Goal: Information Seeking & Learning: Learn about a topic

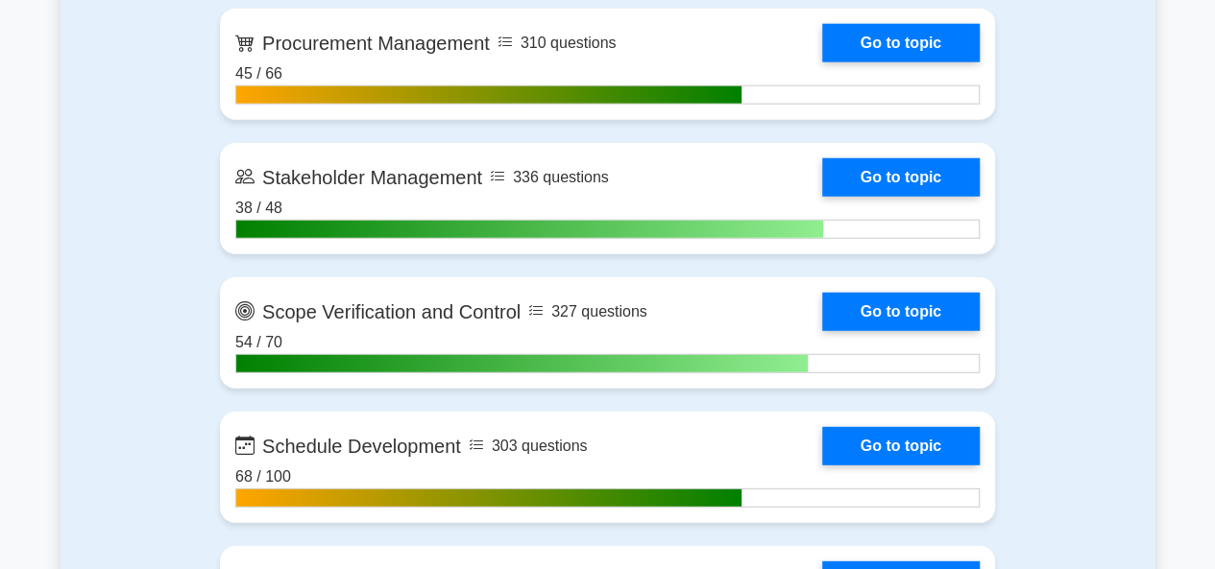
scroll to position [2497, 0]
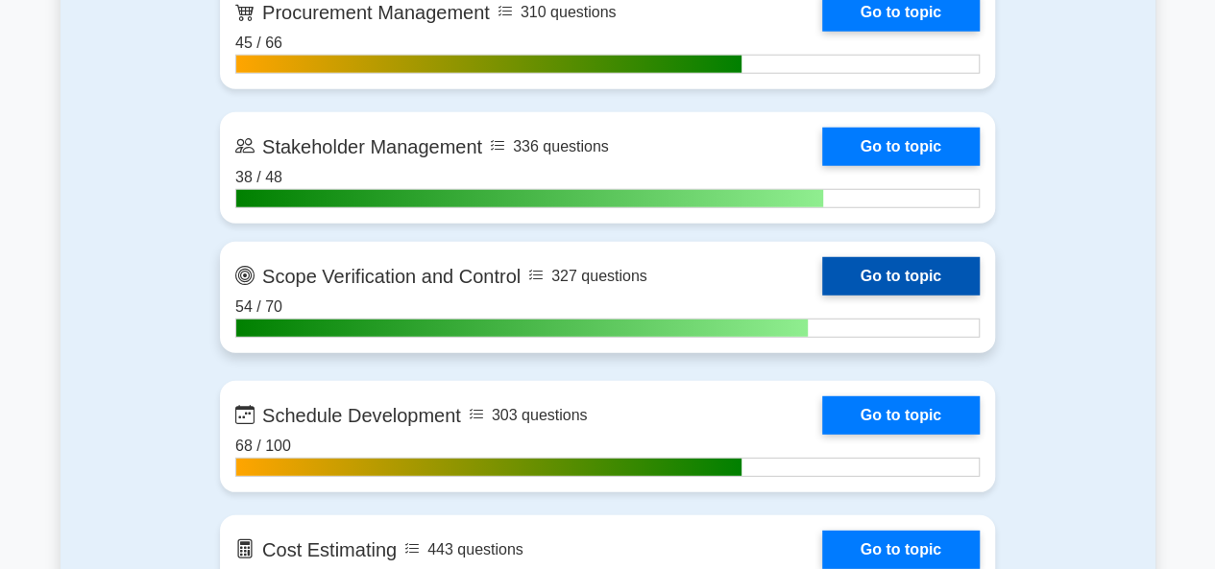
click at [822, 289] on link "Go to topic" at bounding box center [900, 276] width 157 height 38
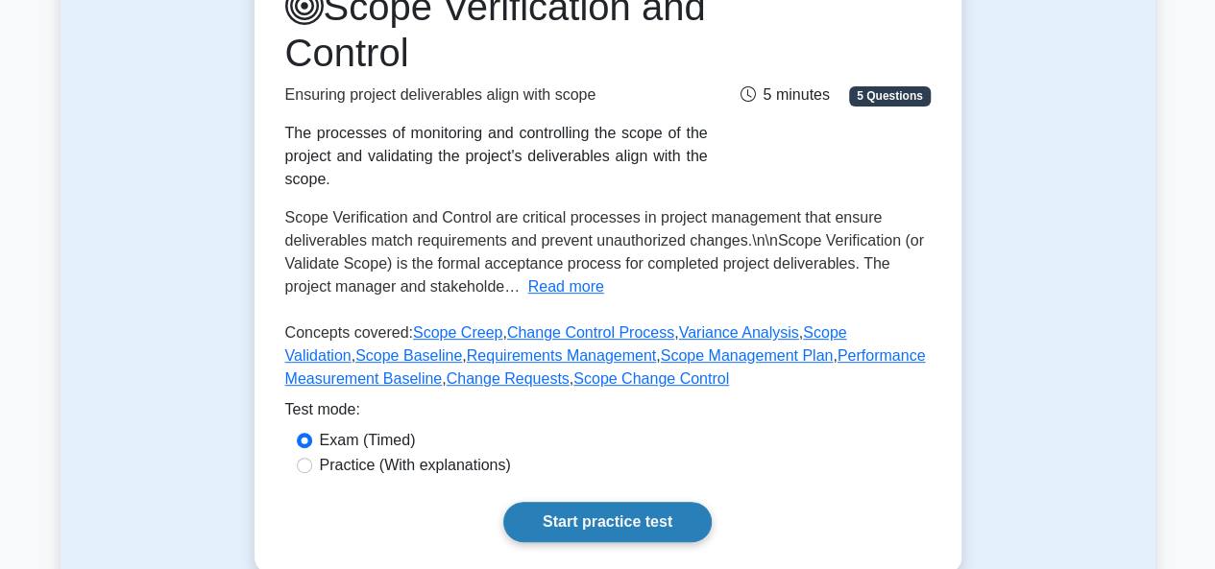
click at [578, 504] on link "Start practice test" at bounding box center [607, 522] width 208 height 40
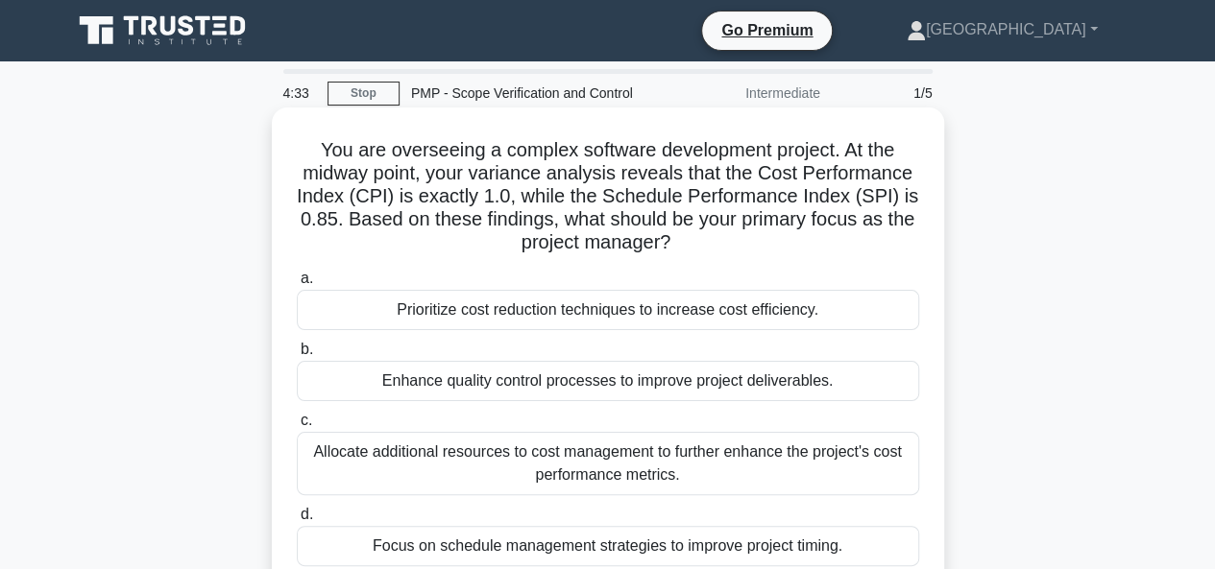
scroll to position [96, 0]
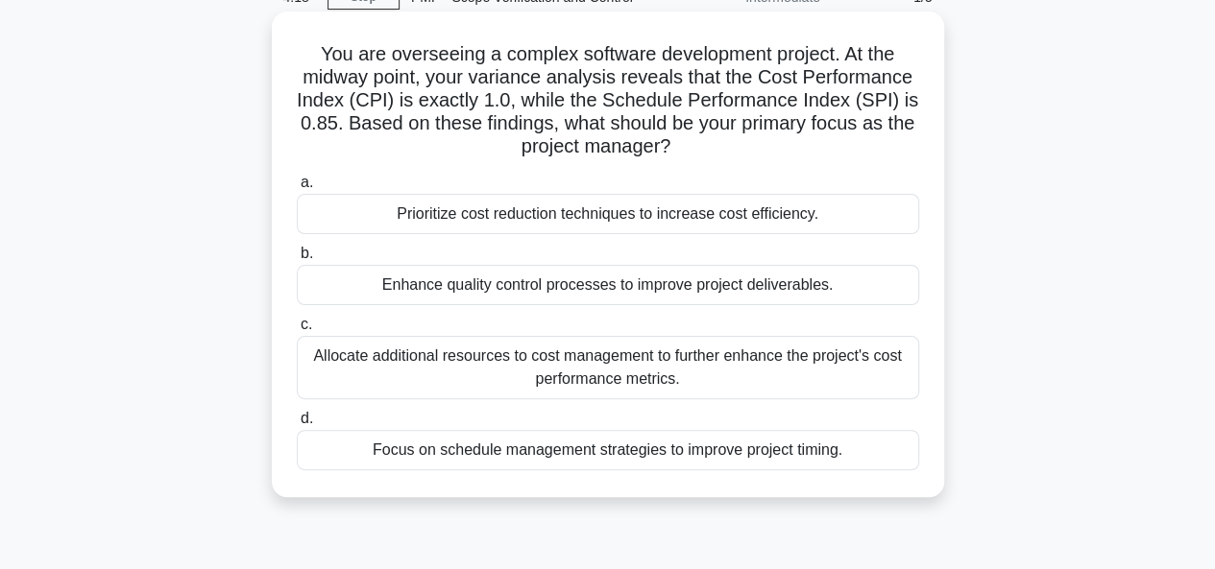
click at [614, 450] on div "Focus on schedule management strategies to improve project timing." at bounding box center [608, 450] width 622 height 40
click at [297, 425] on input "d. Focus on schedule management strategies to improve project timing." at bounding box center [297, 419] width 0 height 12
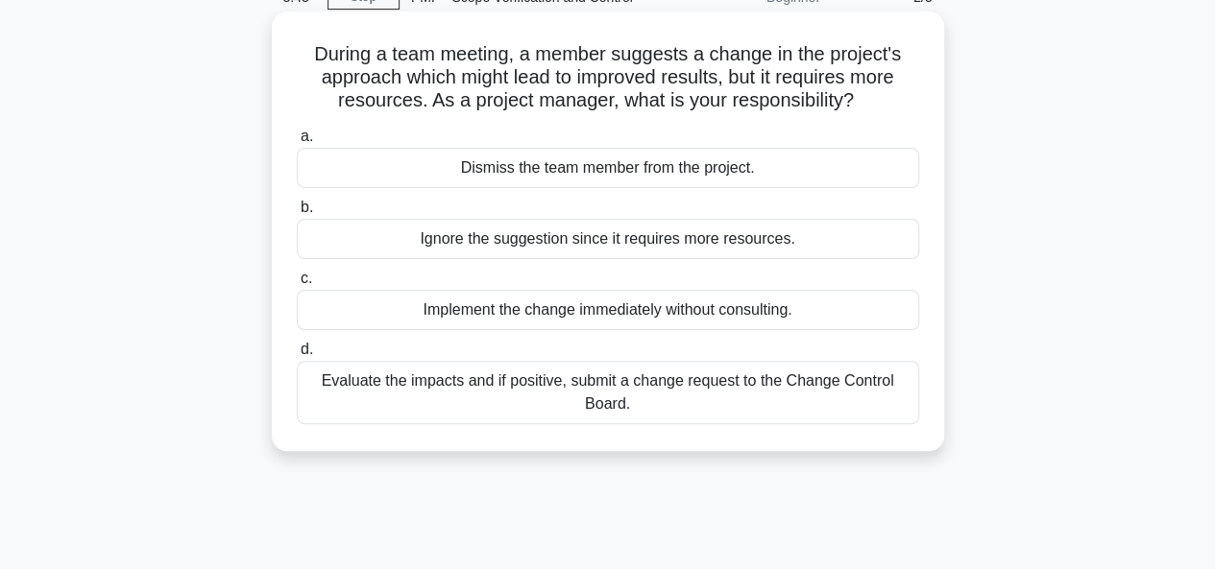
click at [559, 397] on div "Evaluate the impacts and if positive, submit a change request to the Change Con…" at bounding box center [608, 392] width 622 height 63
click at [297, 356] on input "d. Evaluate the impacts and if positive, submit a change request to the Change …" at bounding box center [297, 350] width 0 height 12
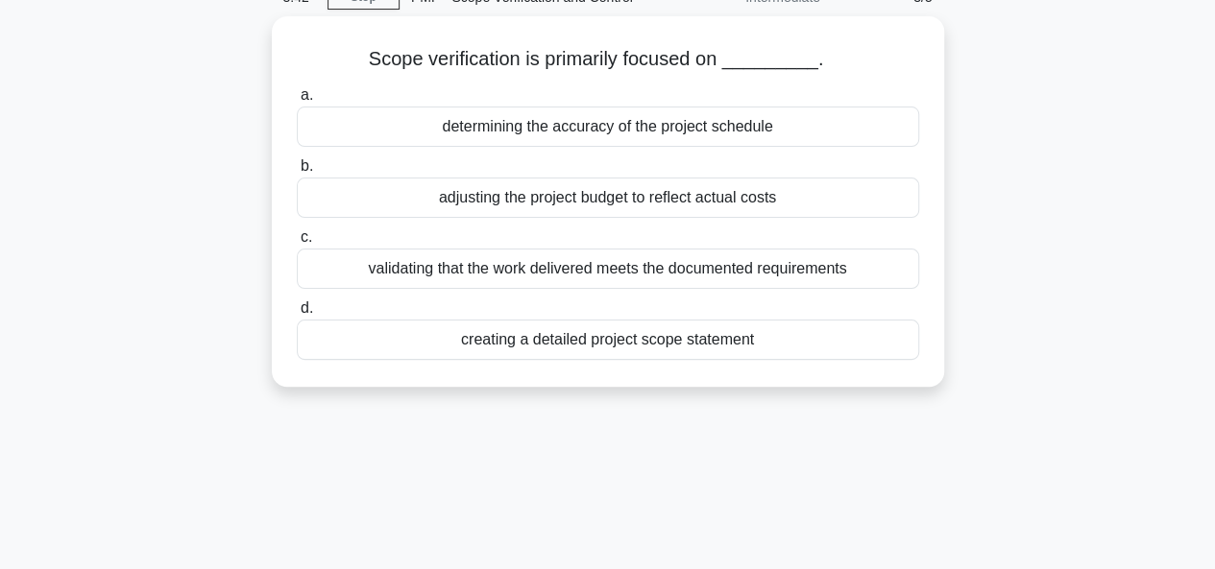
scroll to position [0, 0]
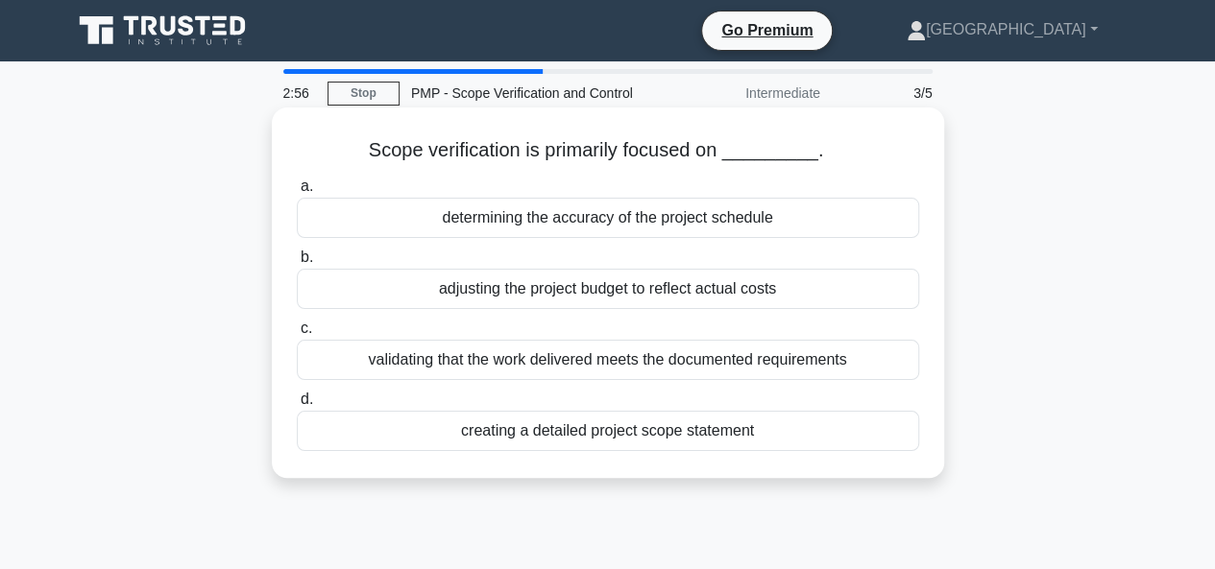
click at [607, 433] on div "creating a detailed project scope statement" at bounding box center [608, 431] width 622 height 40
click at [297, 406] on input "d. creating a detailed project scope statement" at bounding box center [297, 400] width 0 height 12
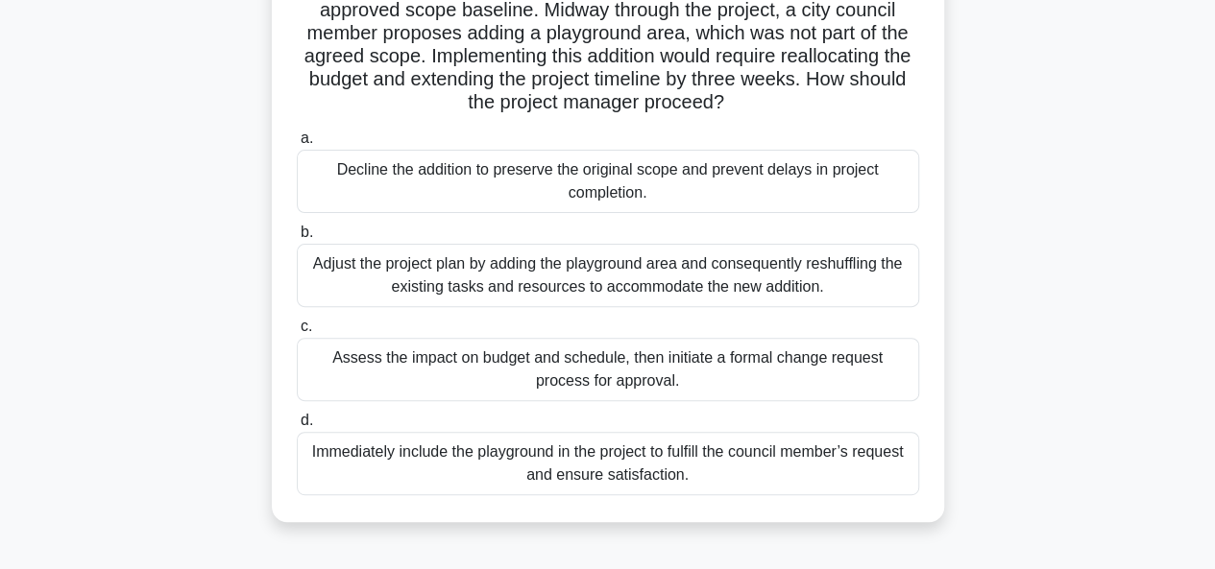
scroll to position [192, 0]
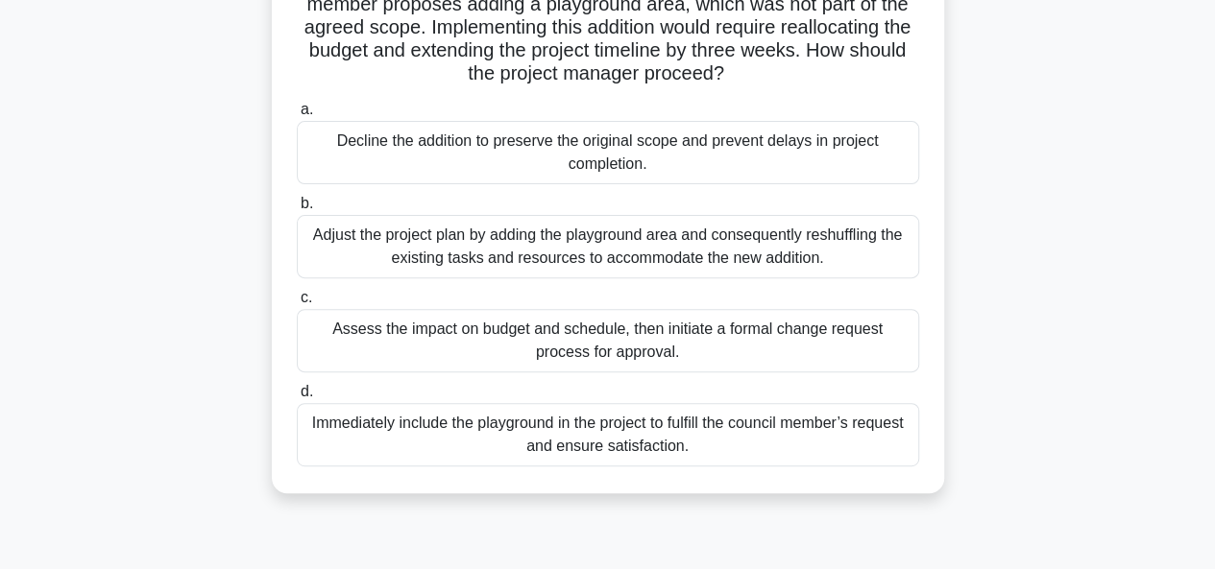
click at [592, 345] on div "Assess the impact on budget and schedule, then initiate a formal change request…" at bounding box center [608, 340] width 622 height 63
click at [297, 304] on input "c. Assess the impact on budget and schedule, then initiate a formal change requ…" at bounding box center [297, 298] width 0 height 12
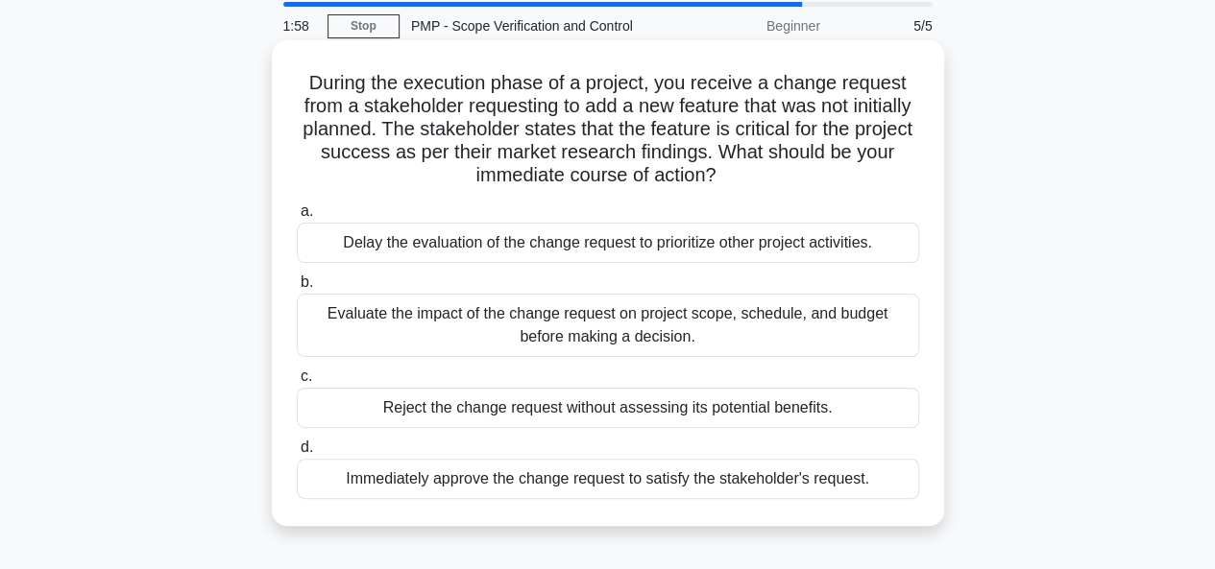
scroll to position [96, 0]
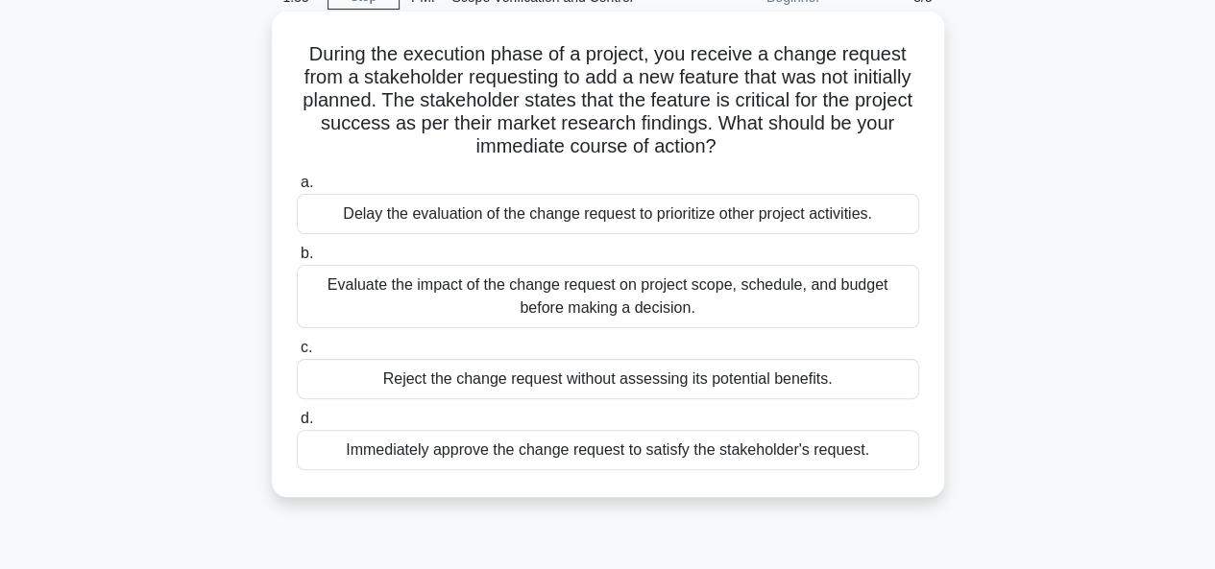
click at [617, 303] on div "Evaluate the impact of the change request on project scope, schedule, and budge…" at bounding box center [608, 296] width 622 height 63
click at [297, 260] on input "b. Evaluate the impact of the change request on project scope, schedule, and bu…" at bounding box center [297, 254] width 0 height 12
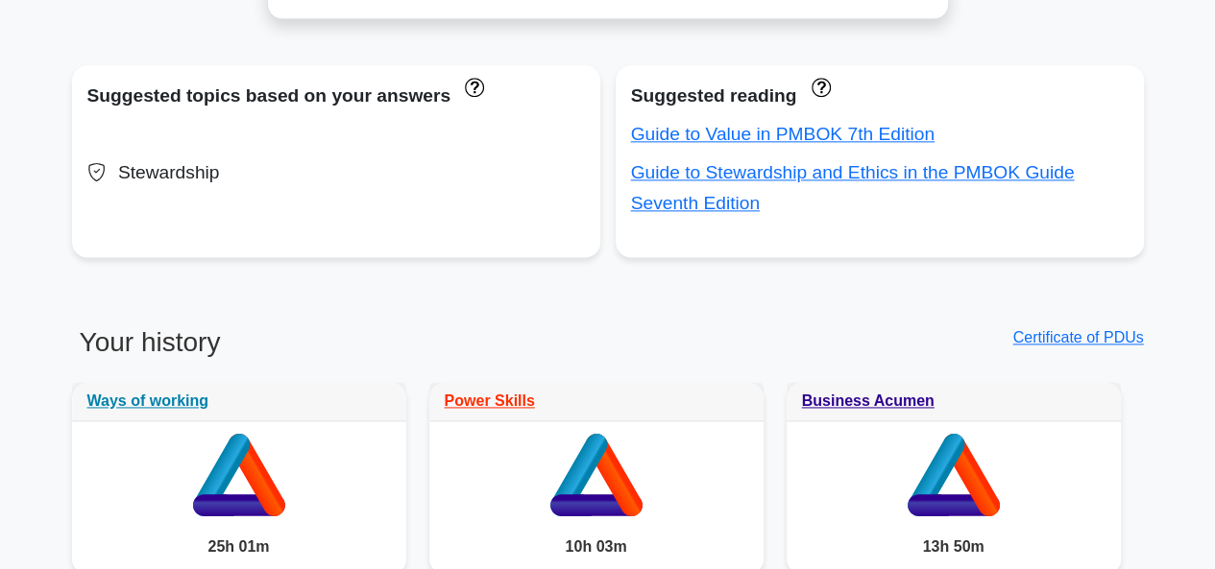
scroll to position [1441, 0]
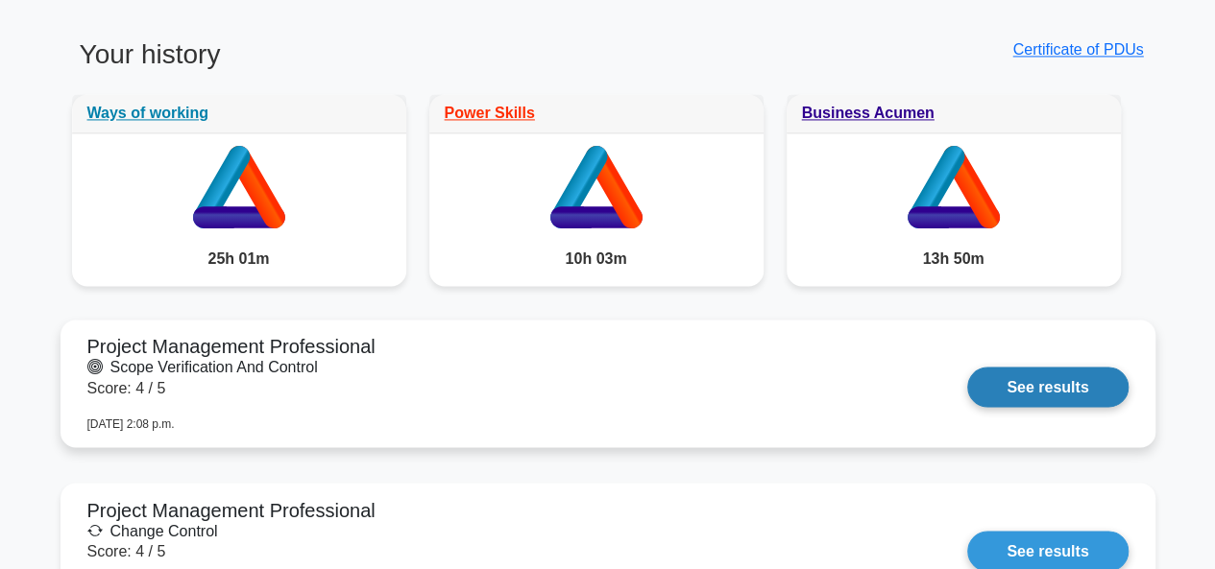
click at [1005, 376] on link "See results" at bounding box center [1047, 387] width 160 height 40
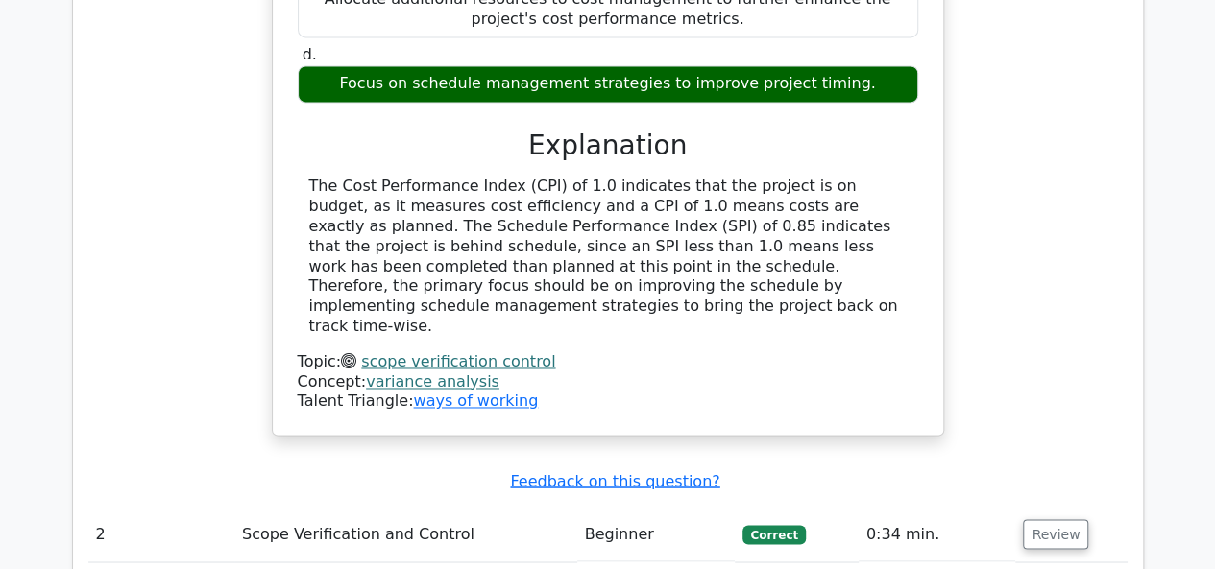
scroll to position [1825, 0]
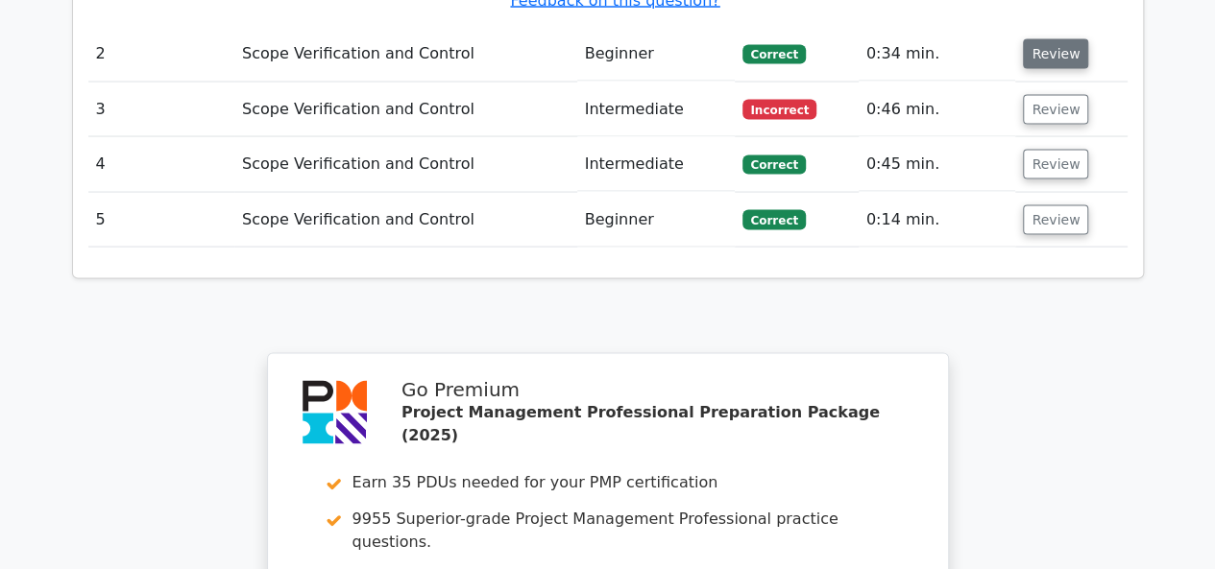
click at [1045, 39] on button "Review" at bounding box center [1055, 54] width 65 height 30
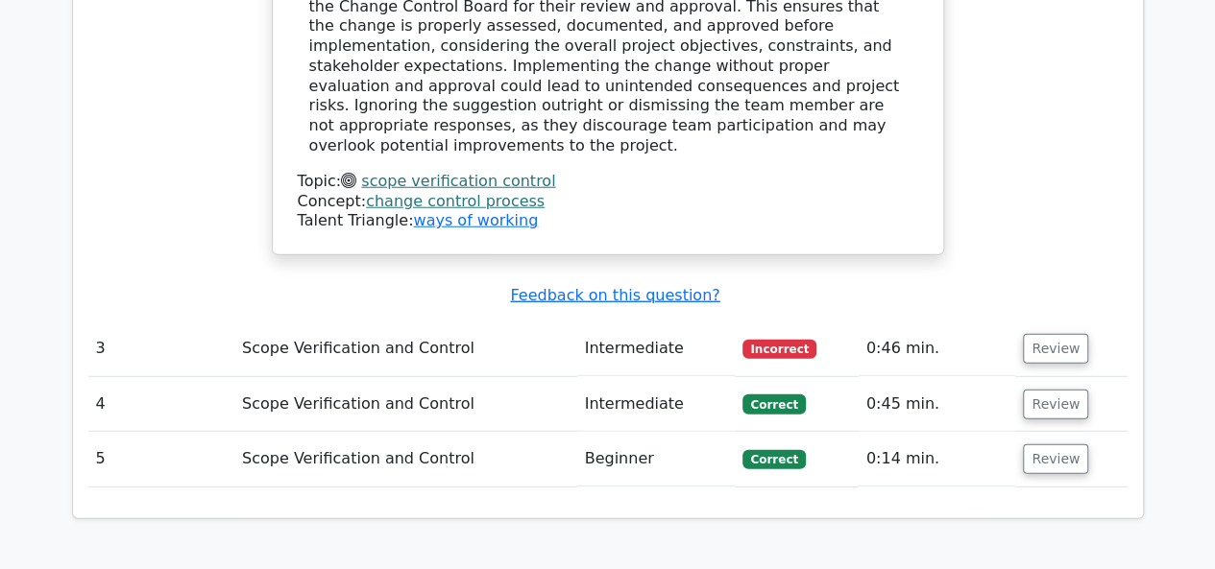
scroll to position [2689, 0]
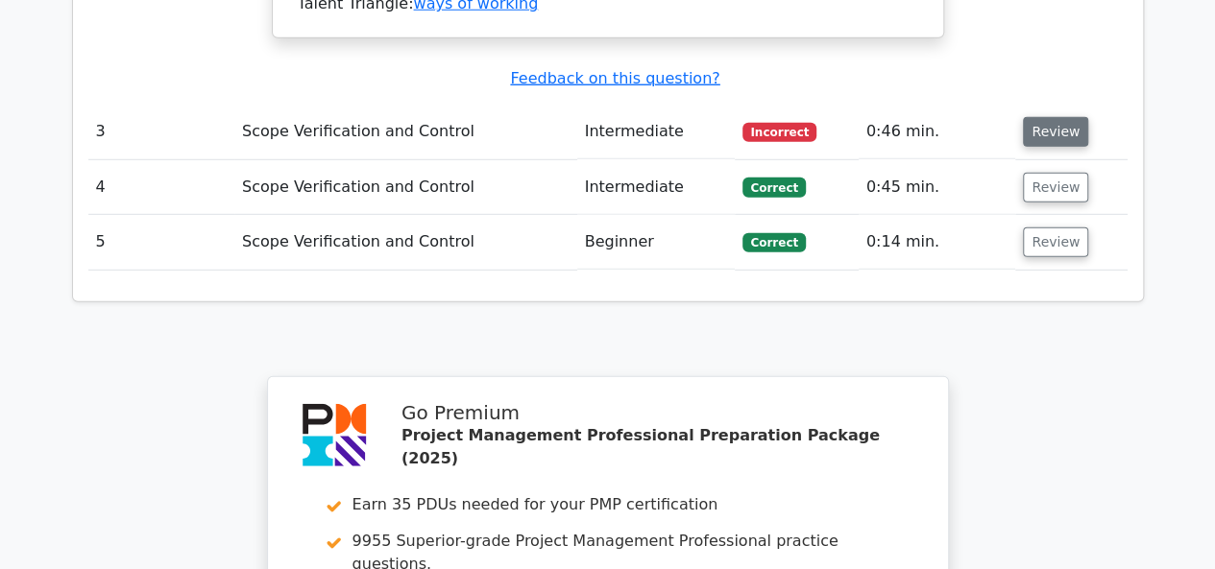
click at [1048, 117] on button "Review" at bounding box center [1055, 132] width 65 height 30
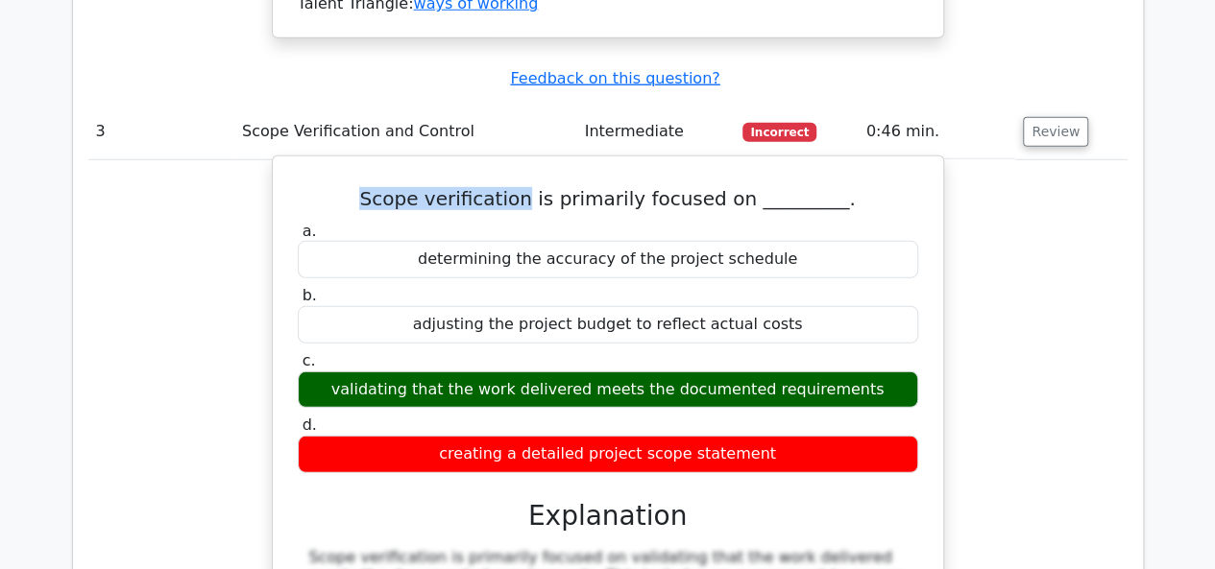
drag, startPoint x: 380, startPoint y: 125, endPoint x: 545, endPoint y: 134, distance: 164.5
click at [545, 187] on h5 "Scope verification is primarily focused on _________." at bounding box center [608, 198] width 624 height 23
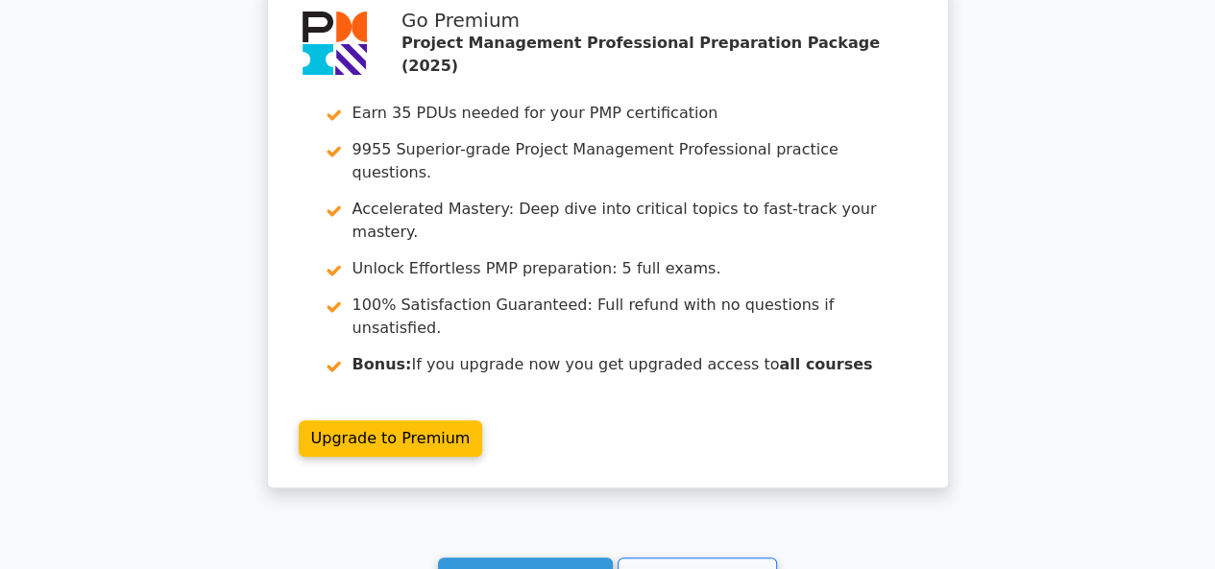
scroll to position [4022, 0]
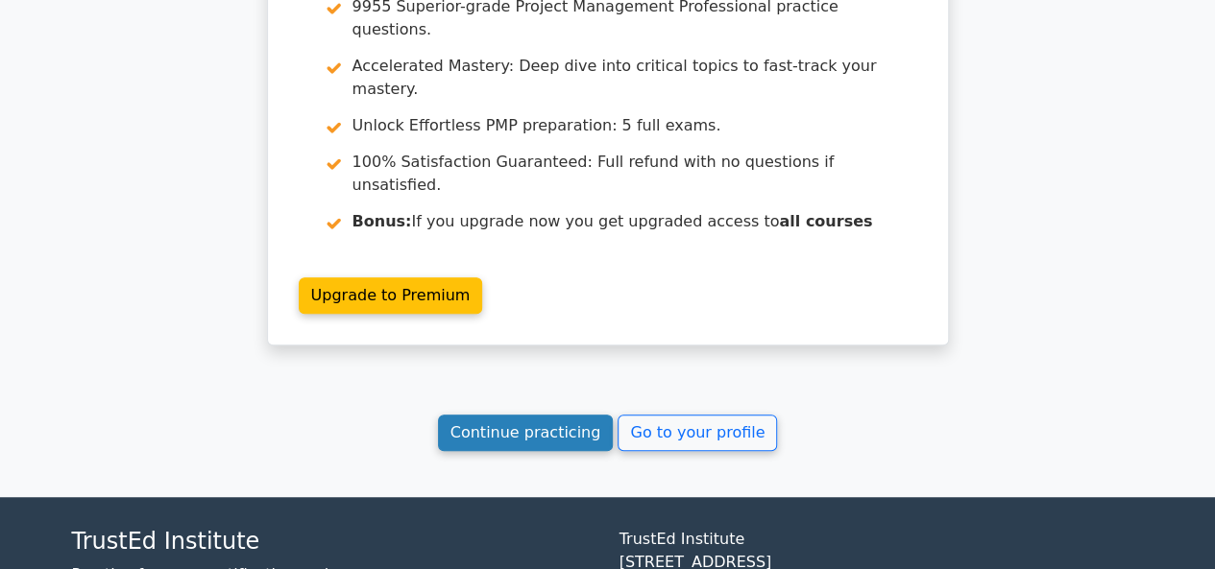
click at [532, 415] on link "Continue practicing" at bounding box center [526, 433] width 176 height 36
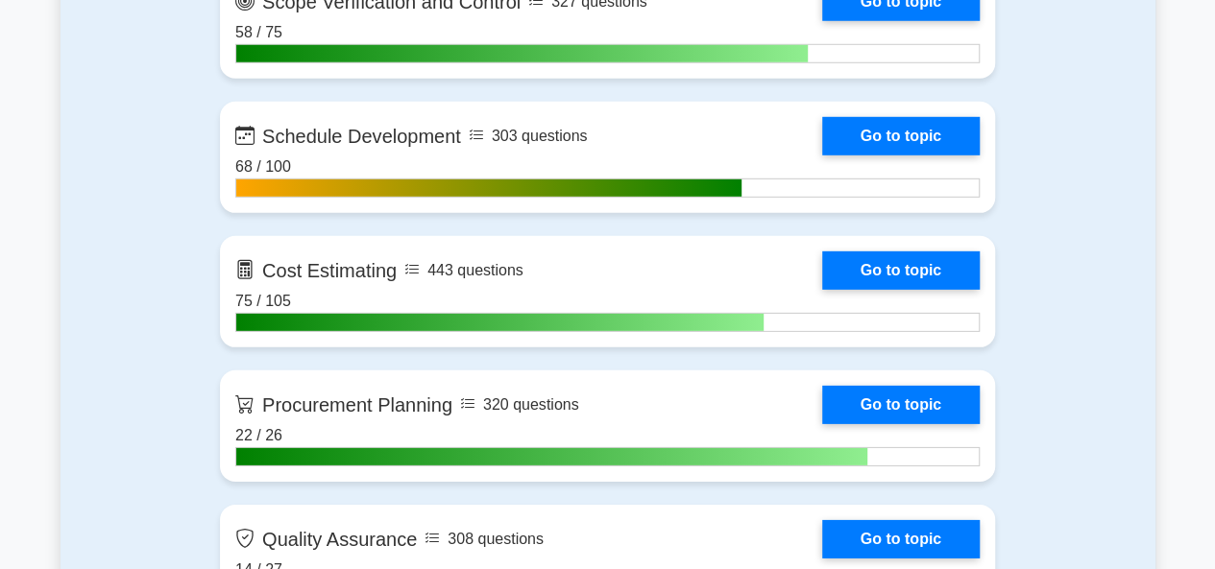
scroll to position [2785, 0]
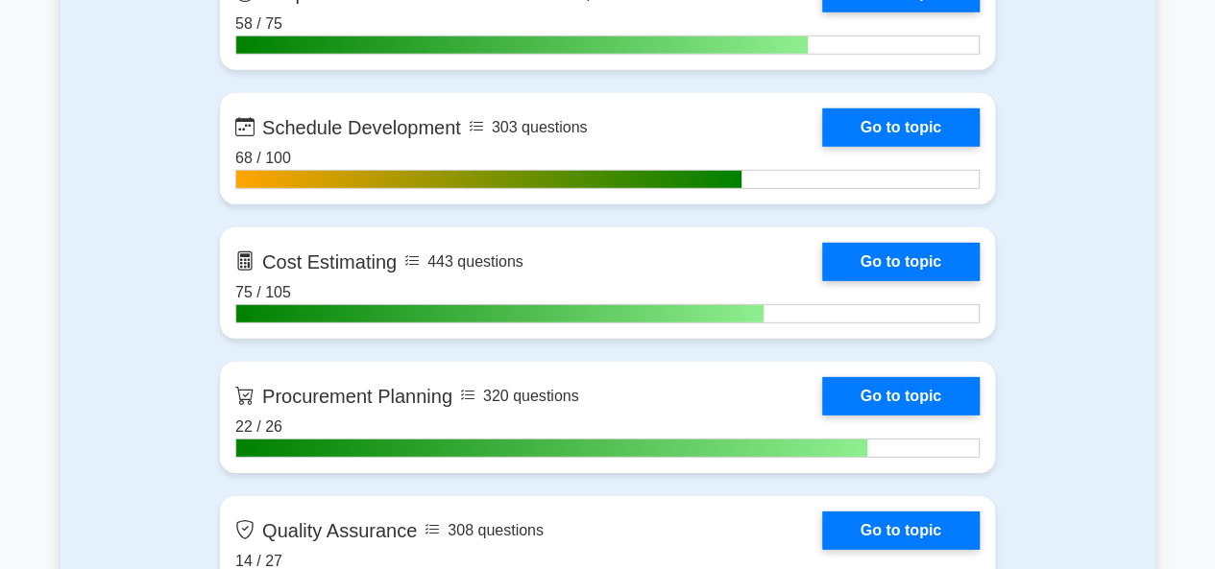
click at [822, 147] on link "Go to topic" at bounding box center [900, 128] width 157 height 38
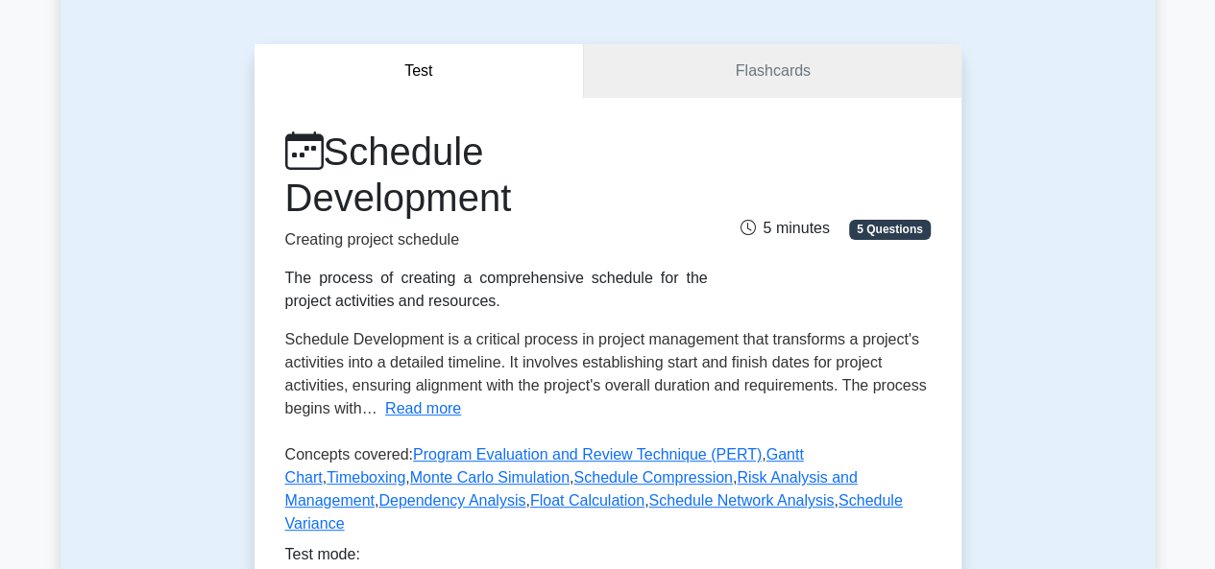
scroll to position [384, 0]
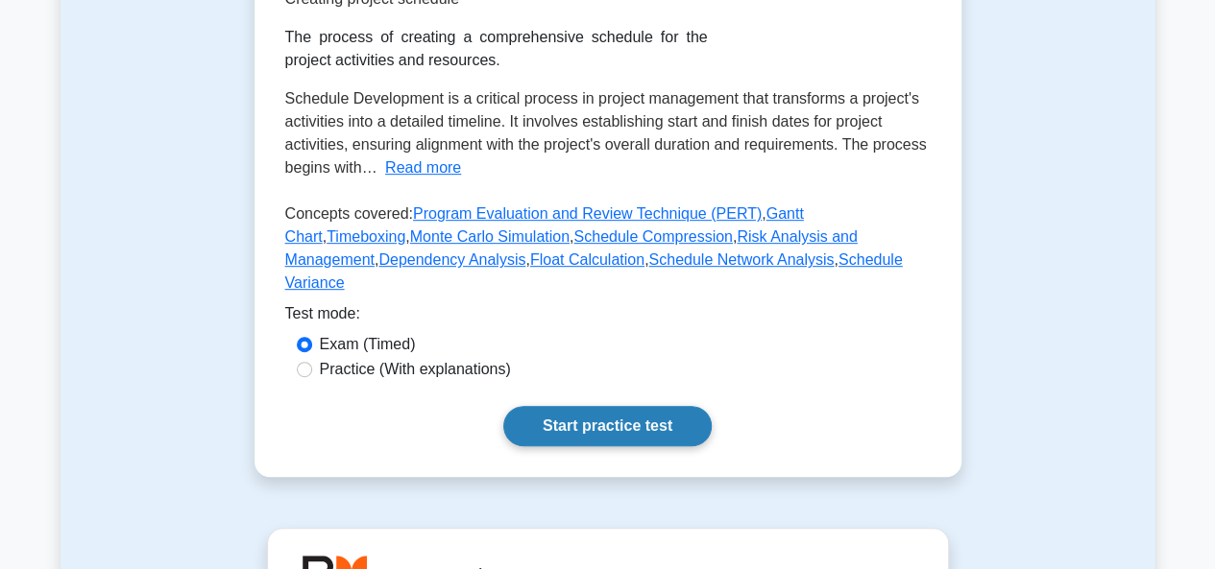
click at [569, 406] on link "Start practice test" at bounding box center [607, 426] width 208 height 40
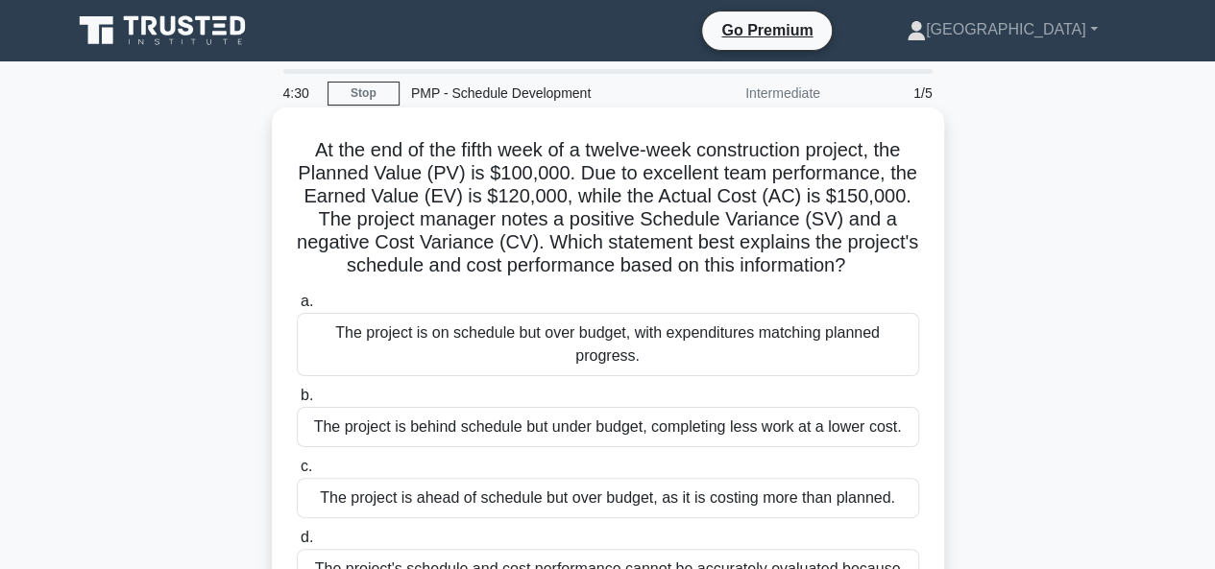
scroll to position [96, 0]
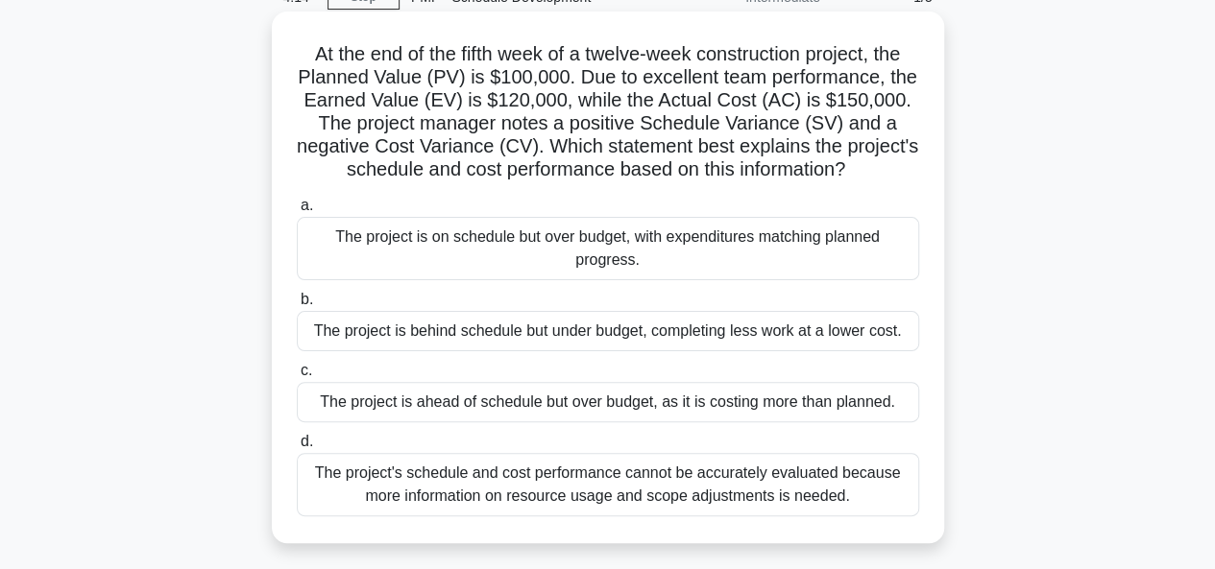
click at [555, 406] on div "The project is ahead of schedule but over budget, as it is costing more than pl…" at bounding box center [608, 402] width 622 height 40
click at [297, 377] on input "c. The project is ahead of schedule but over budget, as it is costing more than…" at bounding box center [297, 371] width 0 height 12
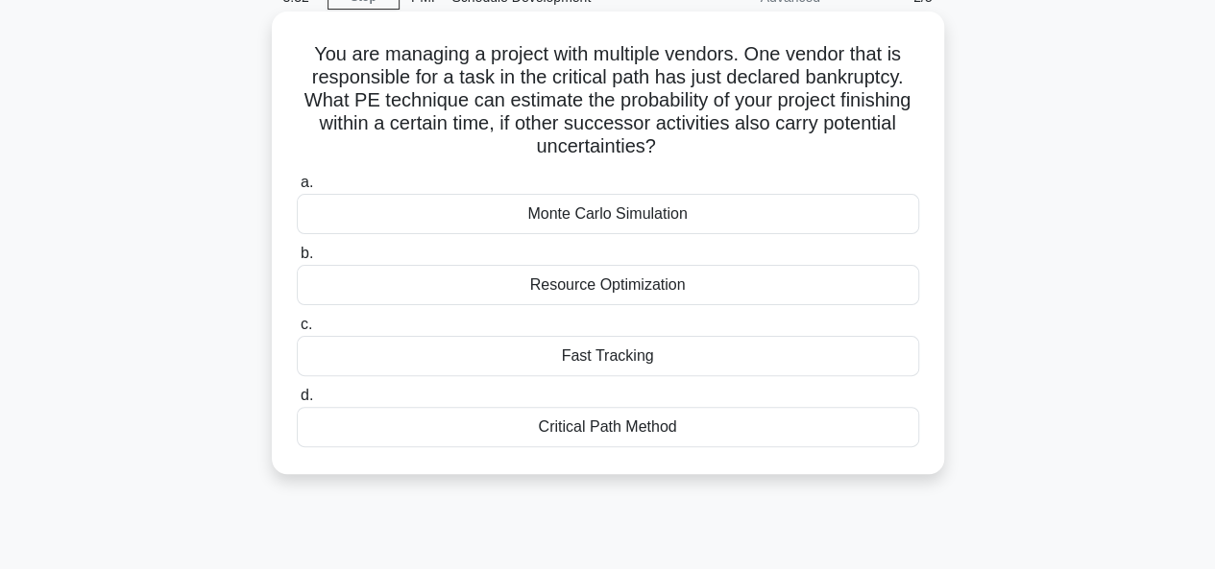
click at [595, 213] on div "Monte Carlo Simulation" at bounding box center [608, 214] width 622 height 40
click at [297, 189] on input "a. Monte Carlo Simulation" at bounding box center [297, 183] width 0 height 12
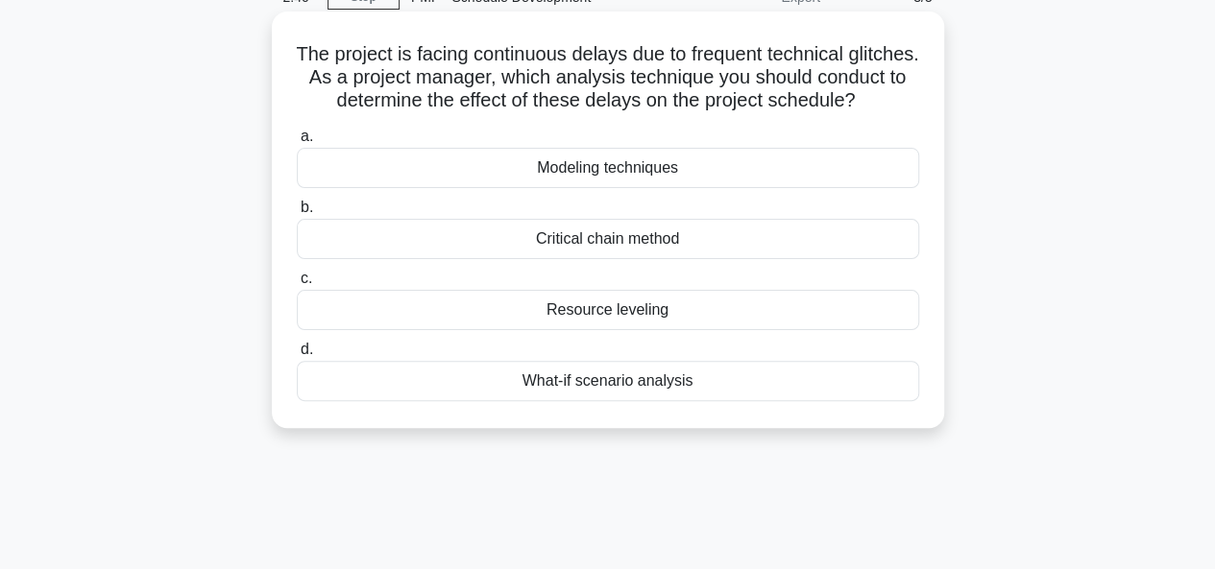
click at [585, 401] on div "What-if scenario analysis" at bounding box center [608, 381] width 622 height 40
click at [297, 356] on input "d. What-if scenario analysis" at bounding box center [297, 350] width 0 height 12
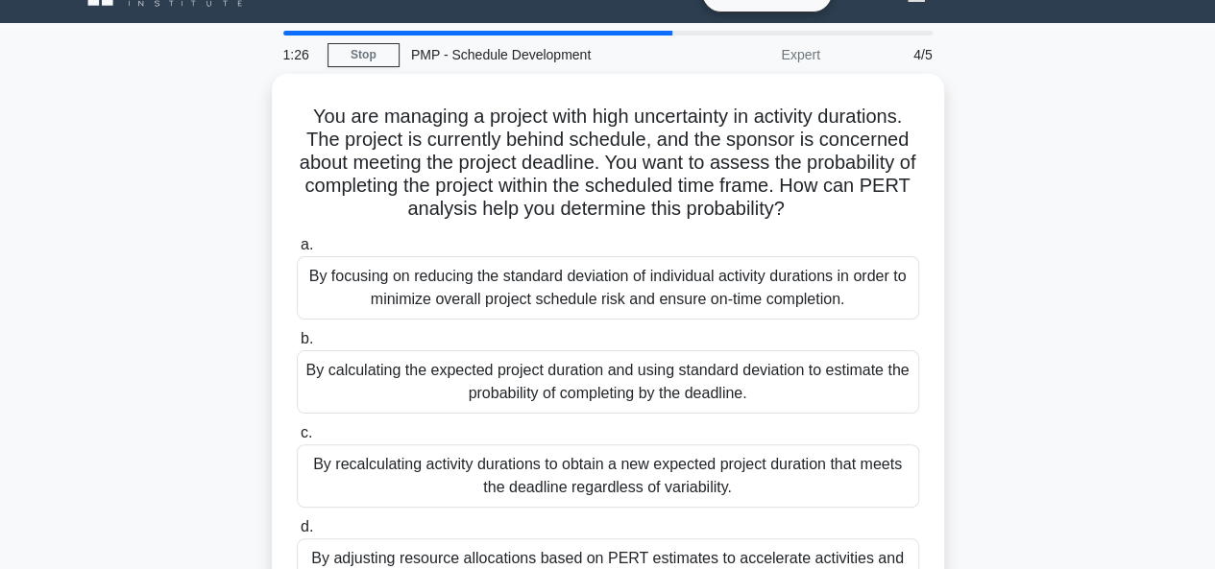
scroll to position [0, 0]
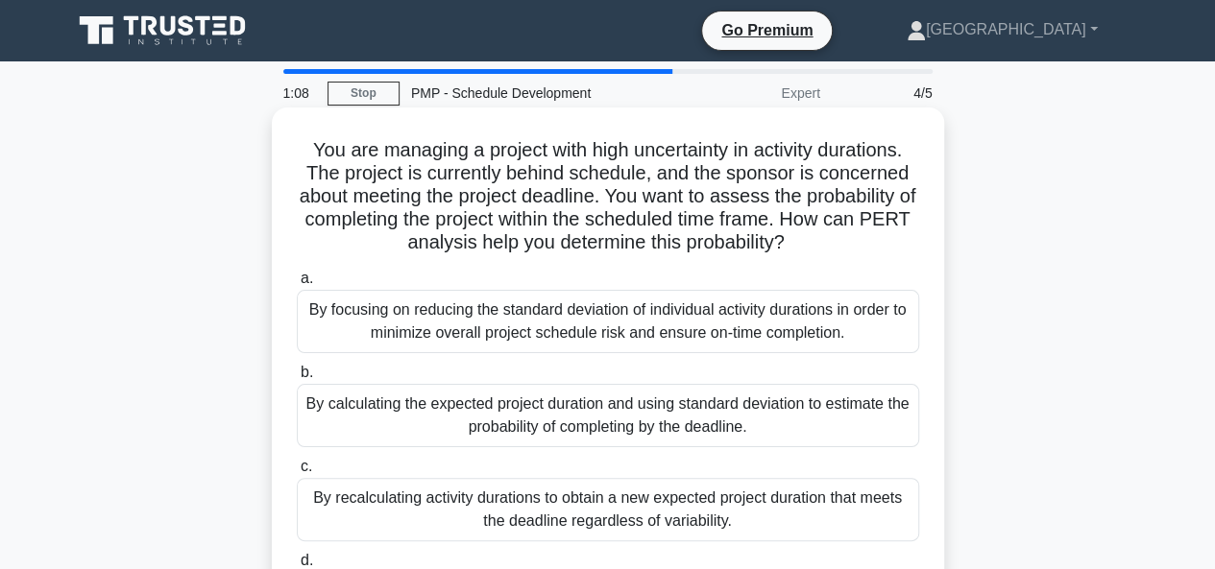
click at [614, 322] on div "By focusing on reducing the standard deviation of individual activity durations…" at bounding box center [608, 321] width 622 height 63
click at [297, 285] on input "a. By focusing on reducing the standard deviation of individual activity durati…" at bounding box center [297, 279] width 0 height 12
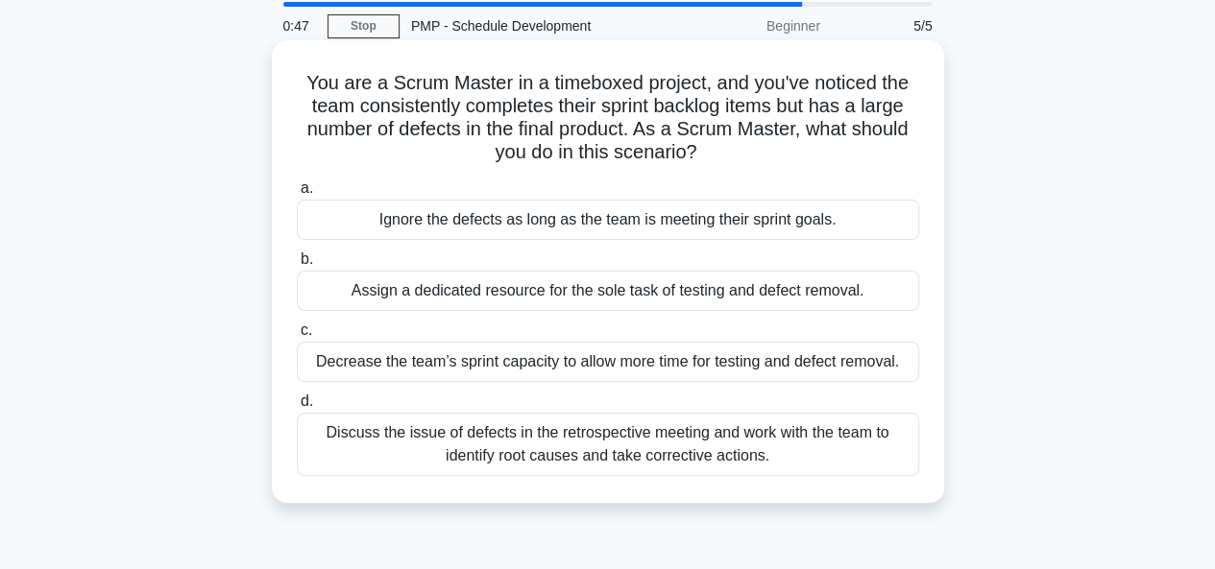
scroll to position [96, 0]
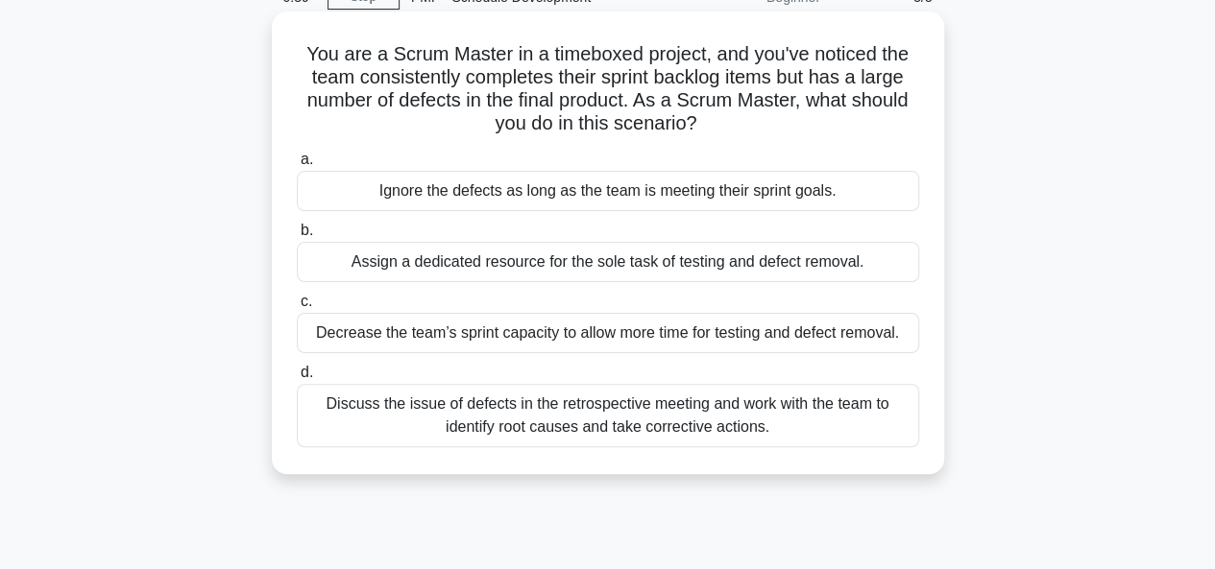
click at [596, 418] on div "Discuss the issue of defects in the retrospective meeting and work with the tea…" at bounding box center [608, 415] width 622 height 63
click at [297, 379] on input "d. Discuss the issue of defects in the retrospective meeting and work with the …" at bounding box center [297, 373] width 0 height 12
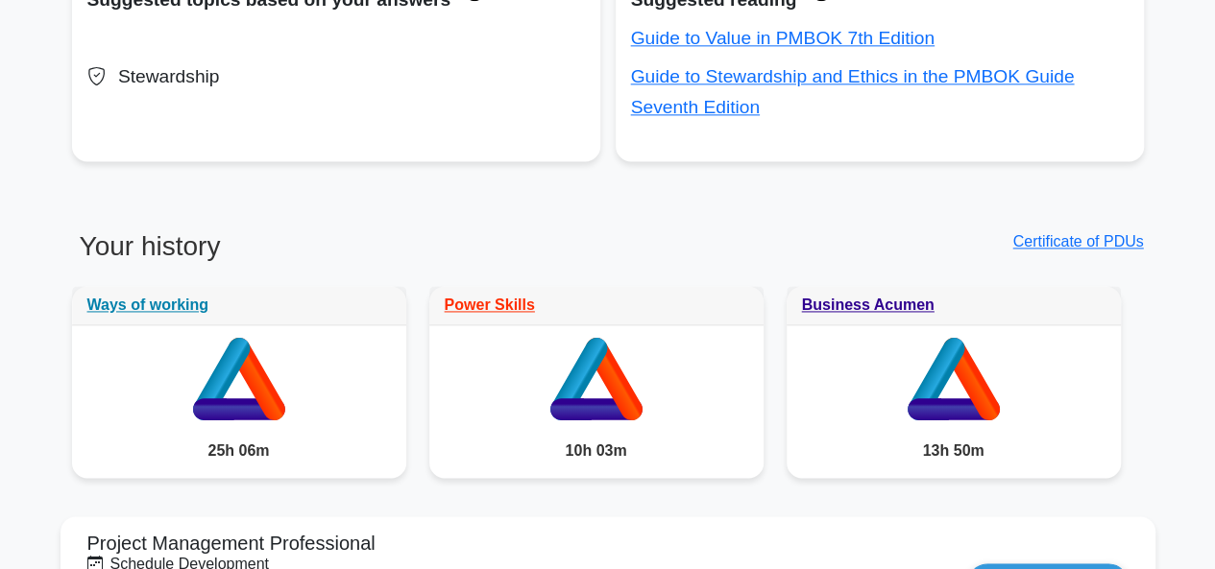
scroll to position [1441, 0]
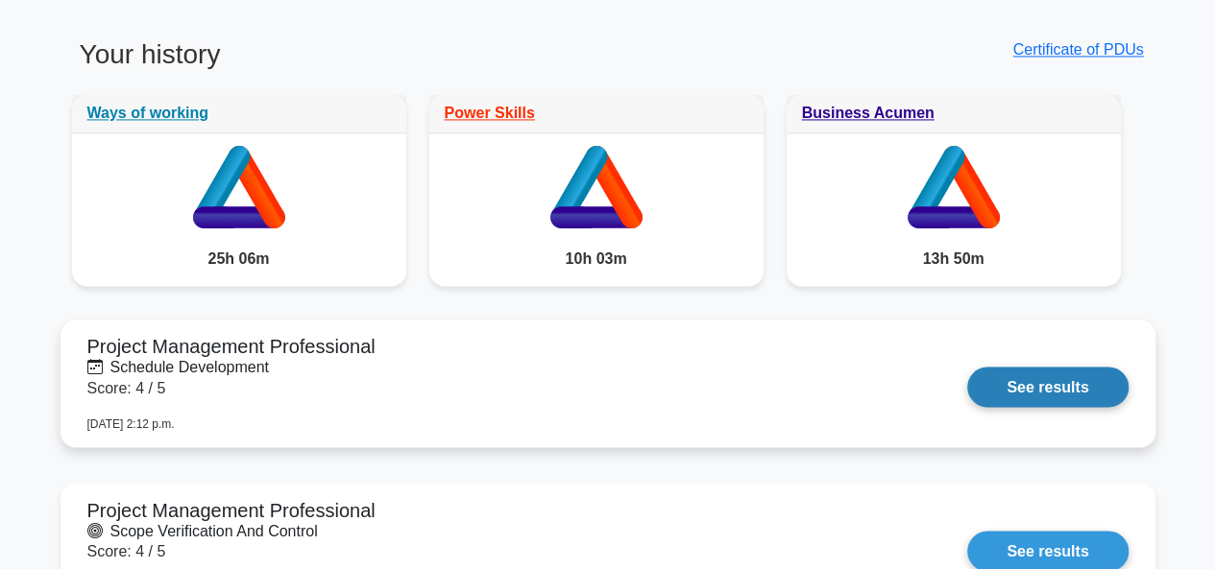
click at [999, 391] on link "See results" at bounding box center [1047, 387] width 160 height 40
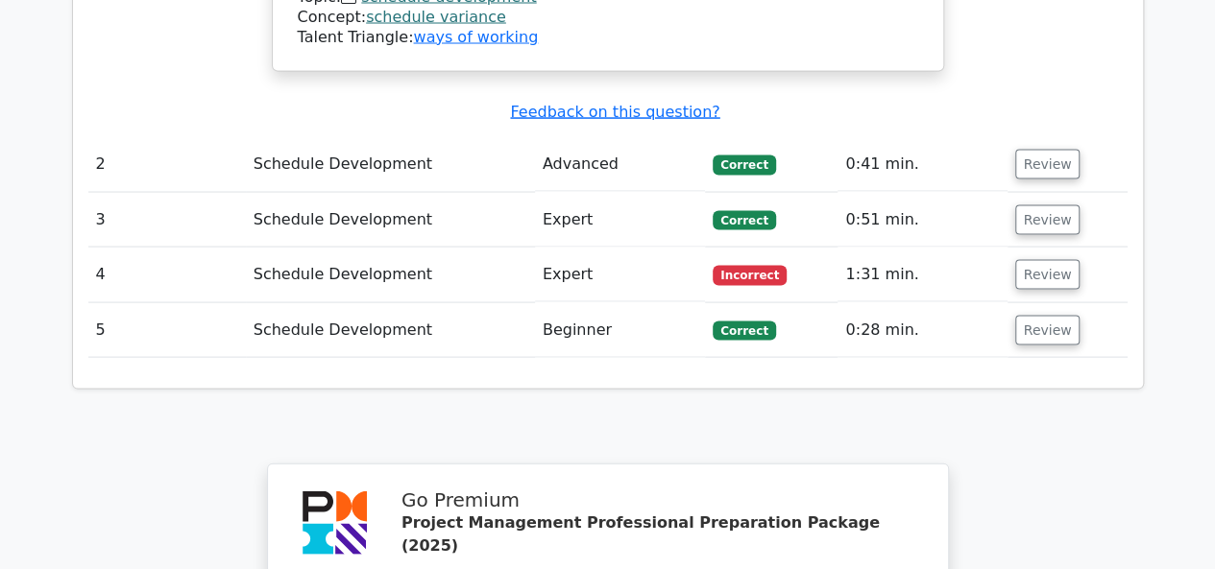
scroll to position [1825, 0]
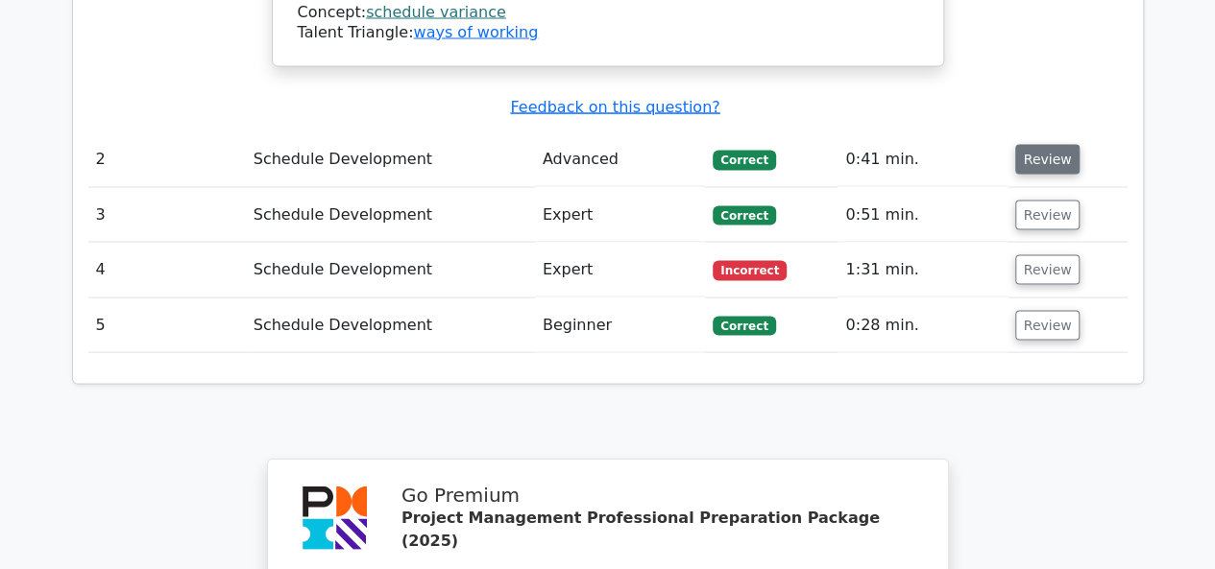
click at [1037, 145] on button "Review" at bounding box center [1047, 160] width 65 height 30
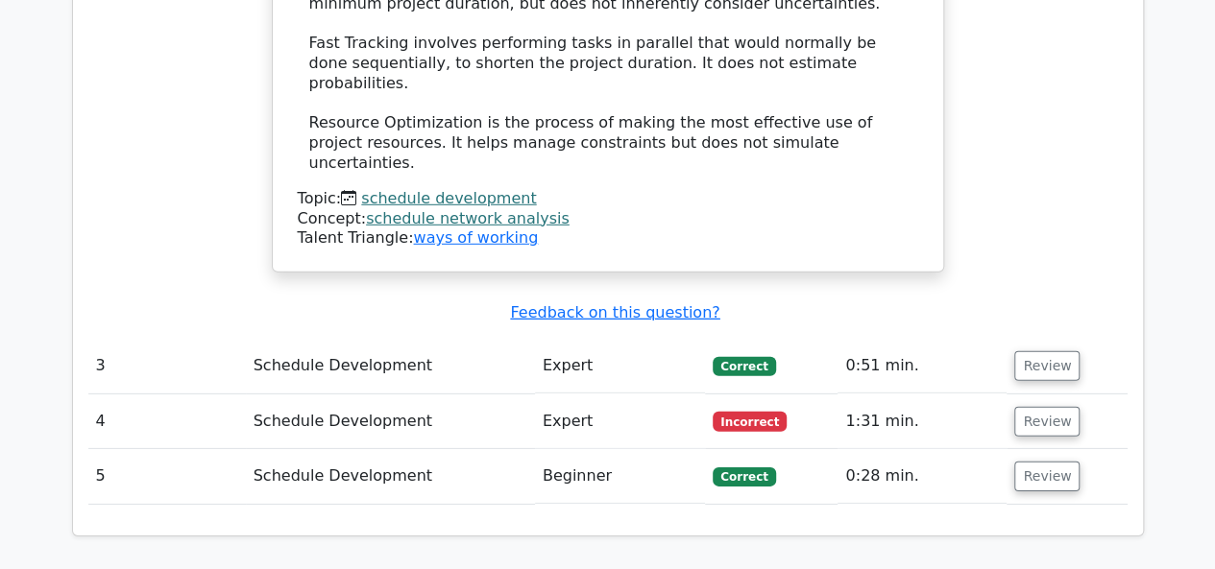
scroll to position [2785, 0]
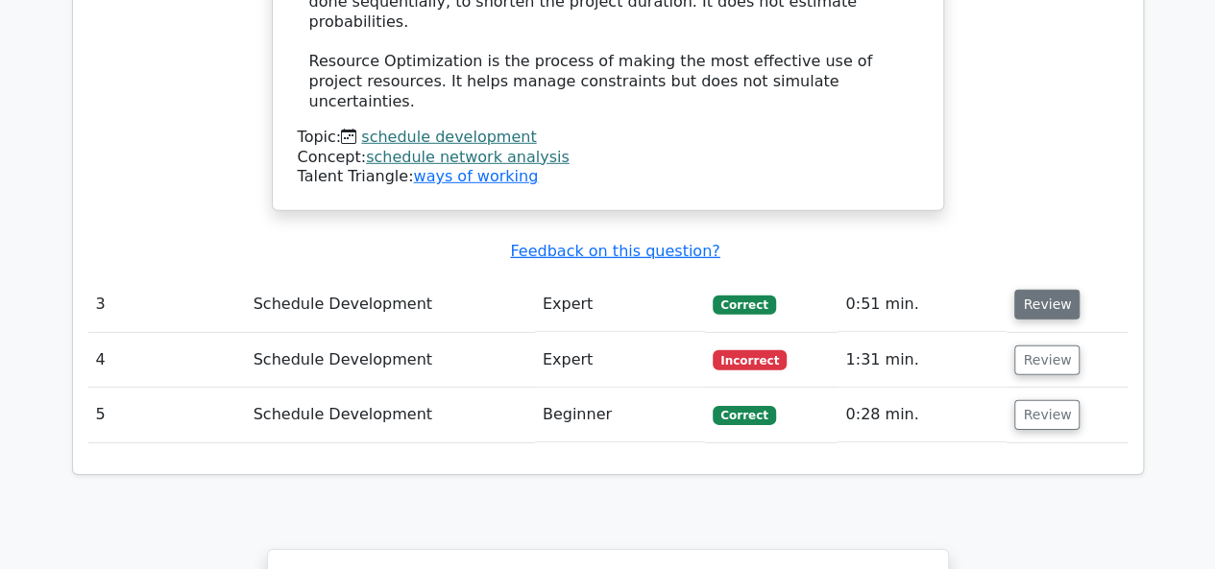
click at [1037, 290] on button "Review" at bounding box center [1046, 305] width 65 height 30
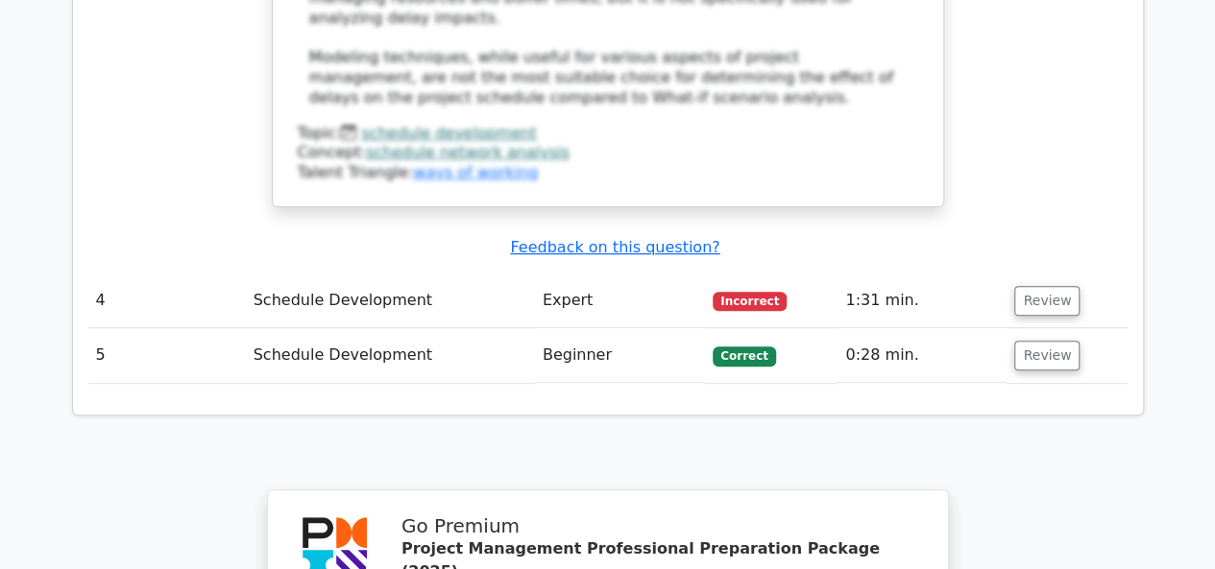
scroll to position [3745, 0]
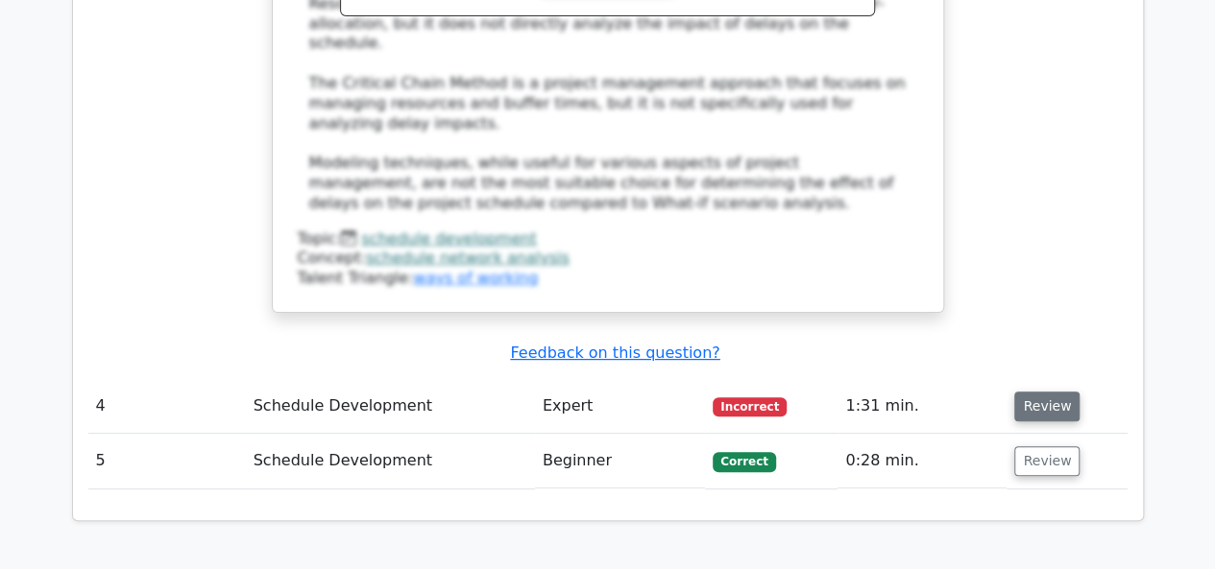
click at [1041, 392] on button "Review" at bounding box center [1046, 407] width 65 height 30
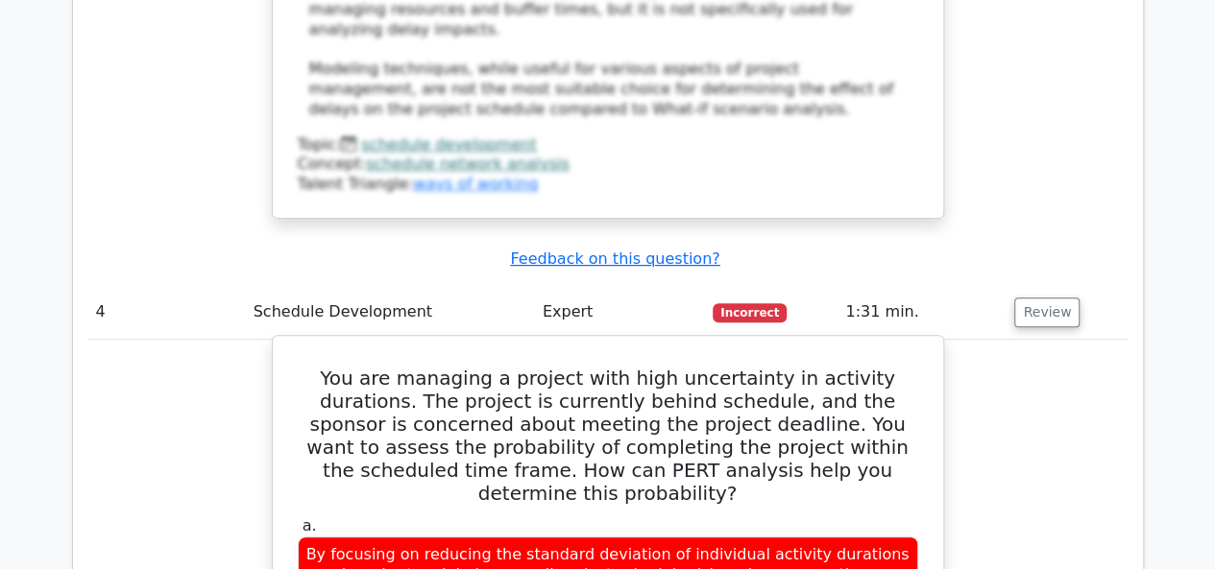
scroll to position [3937, 0]
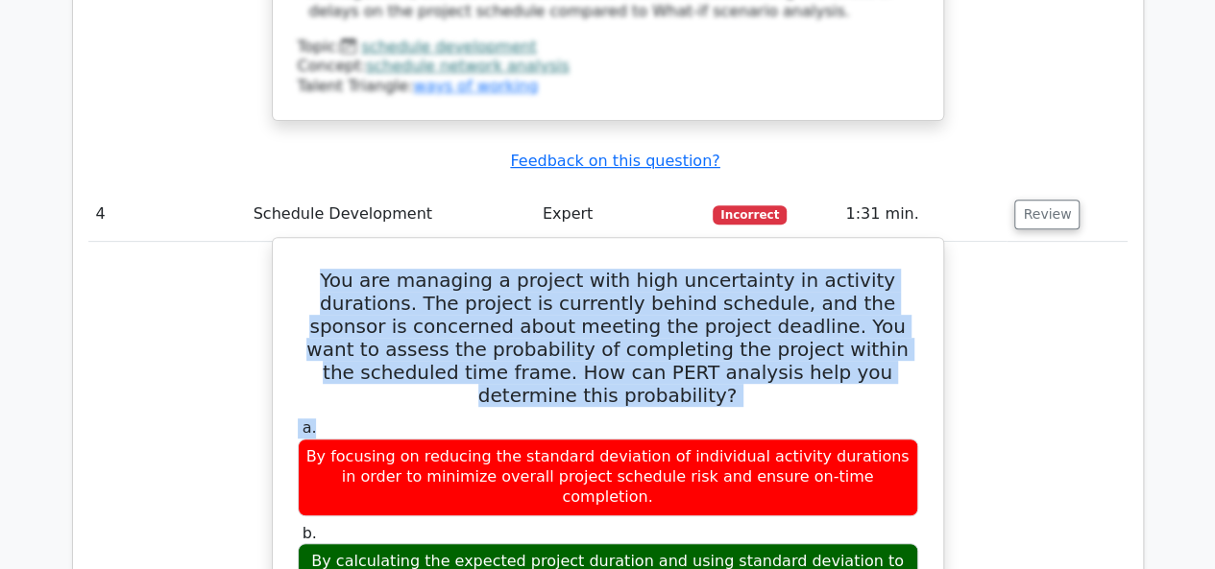
drag, startPoint x: 301, startPoint y: 63, endPoint x: 757, endPoint y: 180, distance: 470.7
copy div "You are managing a project with high uncertainty in activity durations. The pro…"
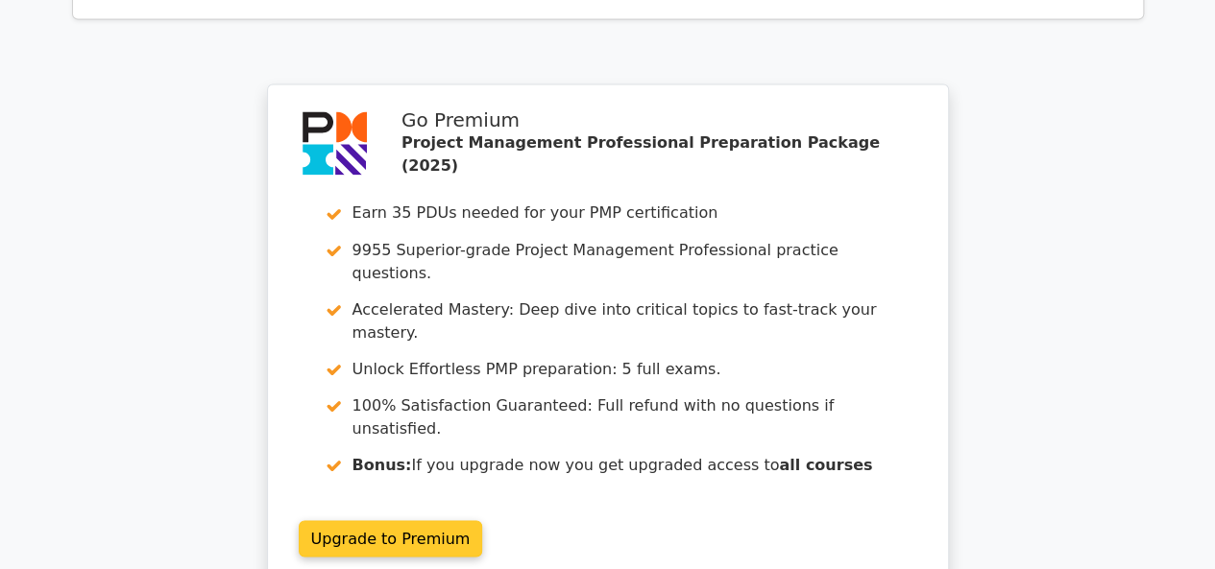
scroll to position [5301, 0]
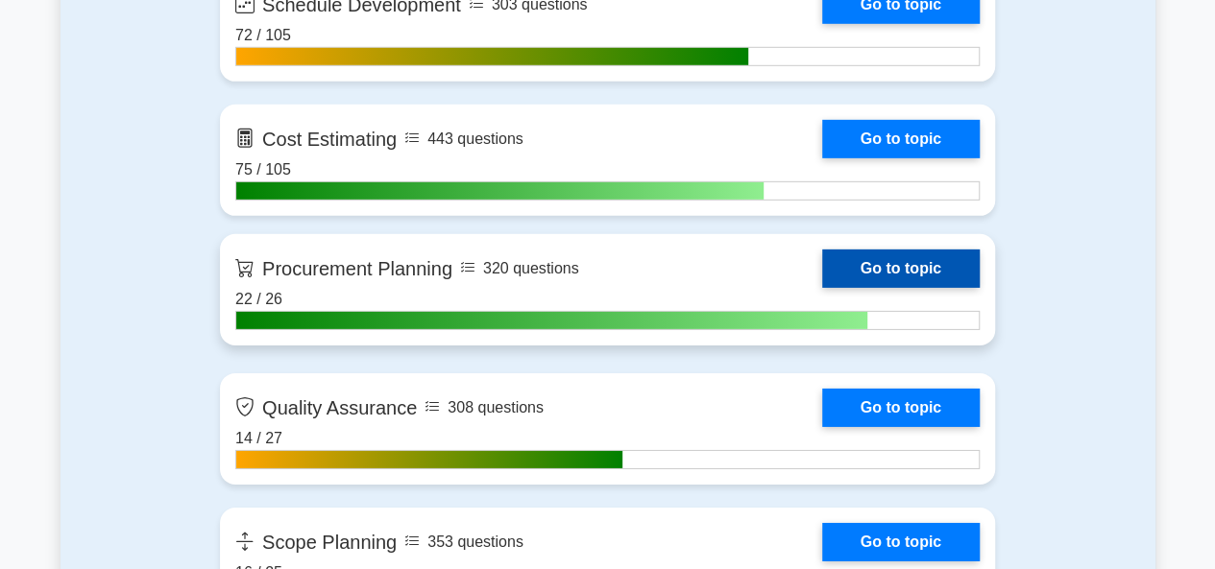
scroll to position [2977, 0]
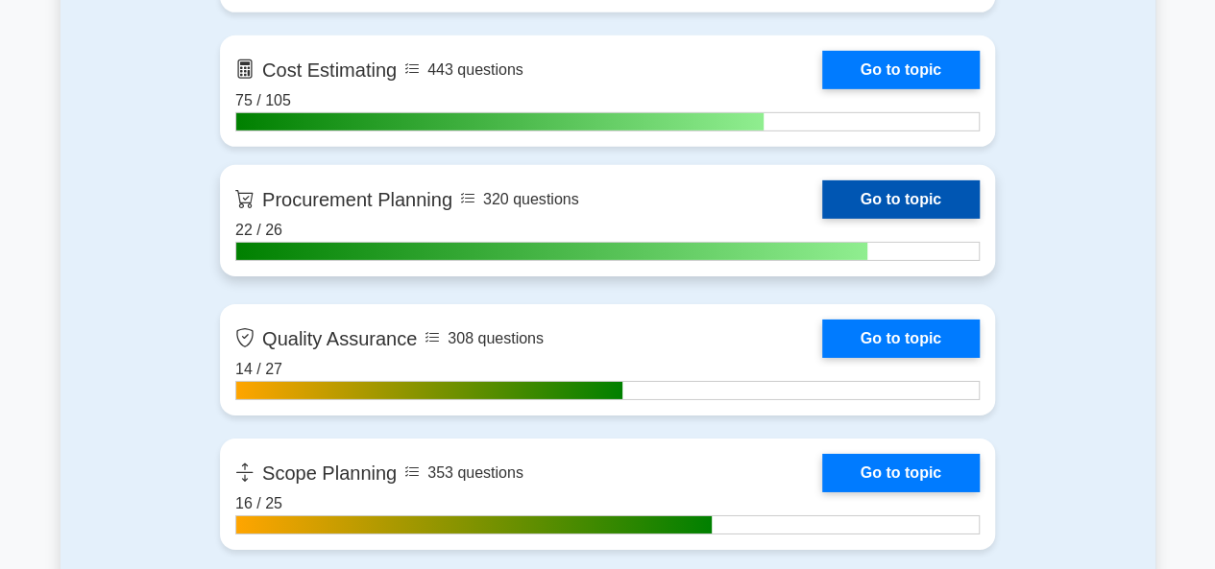
click at [822, 219] on link "Go to topic" at bounding box center [900, 200] width 157 height 38
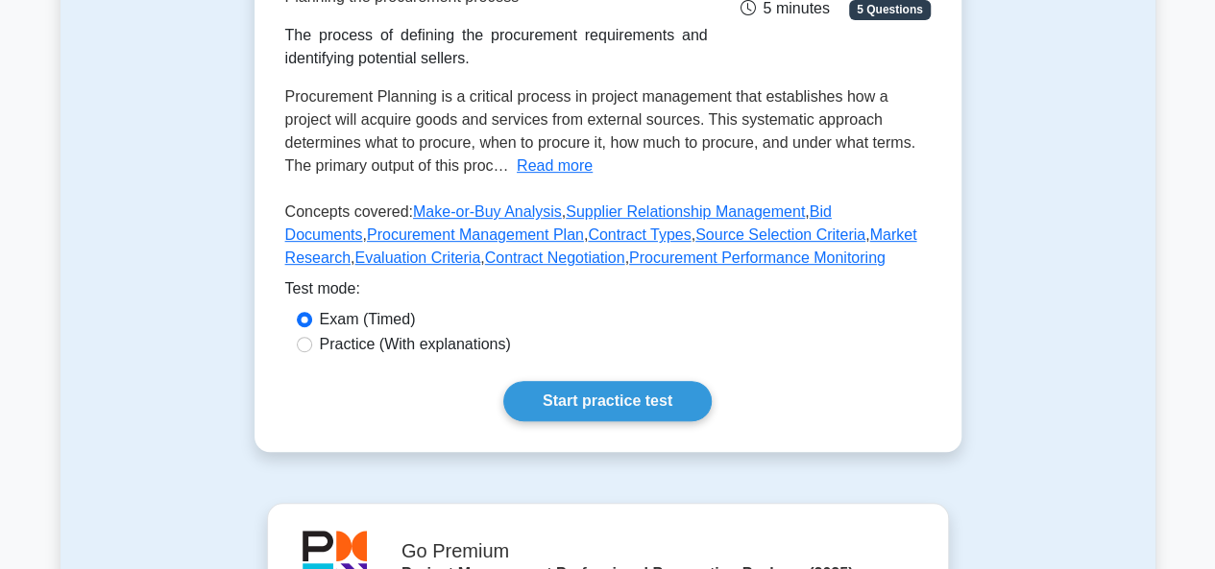
scroll to position [384, 0]
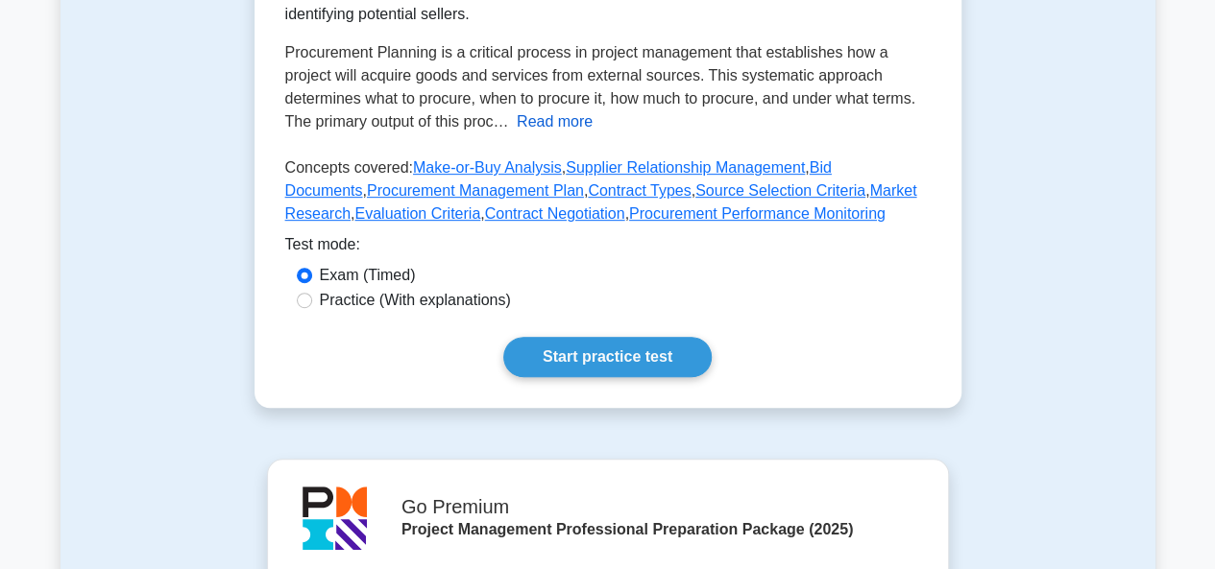
click at [545, 133] on button "Read more" at bounding box center [555, 121] width 76 height 23
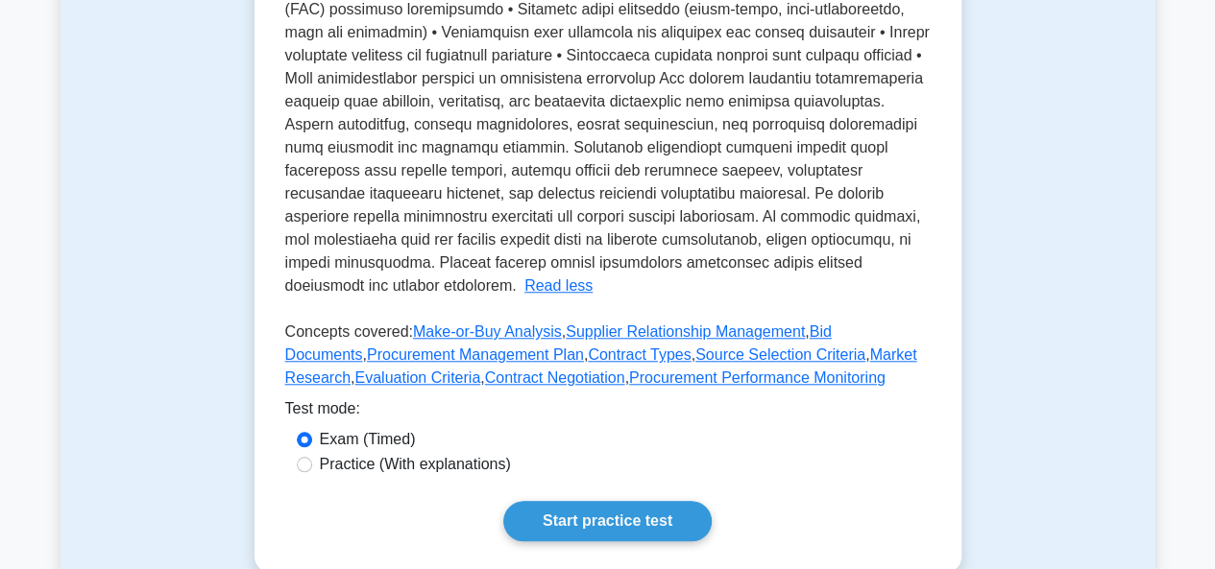
scroll to position [768, 0]
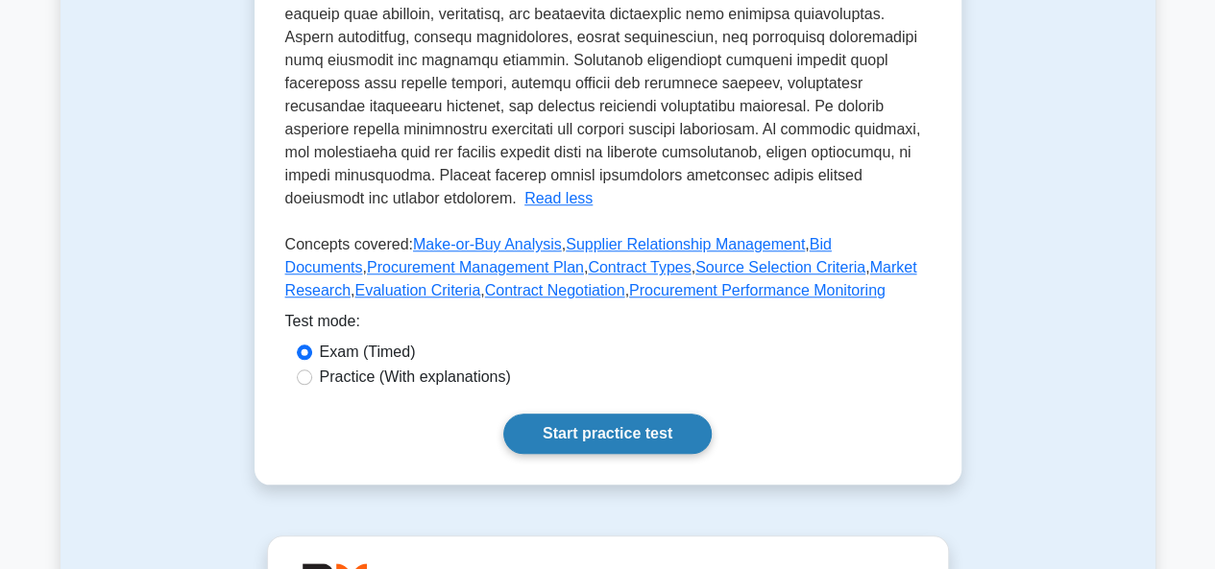
click at [604, 448] on link "Start practice test" at bounding box center [607, 434] width 208 height 40
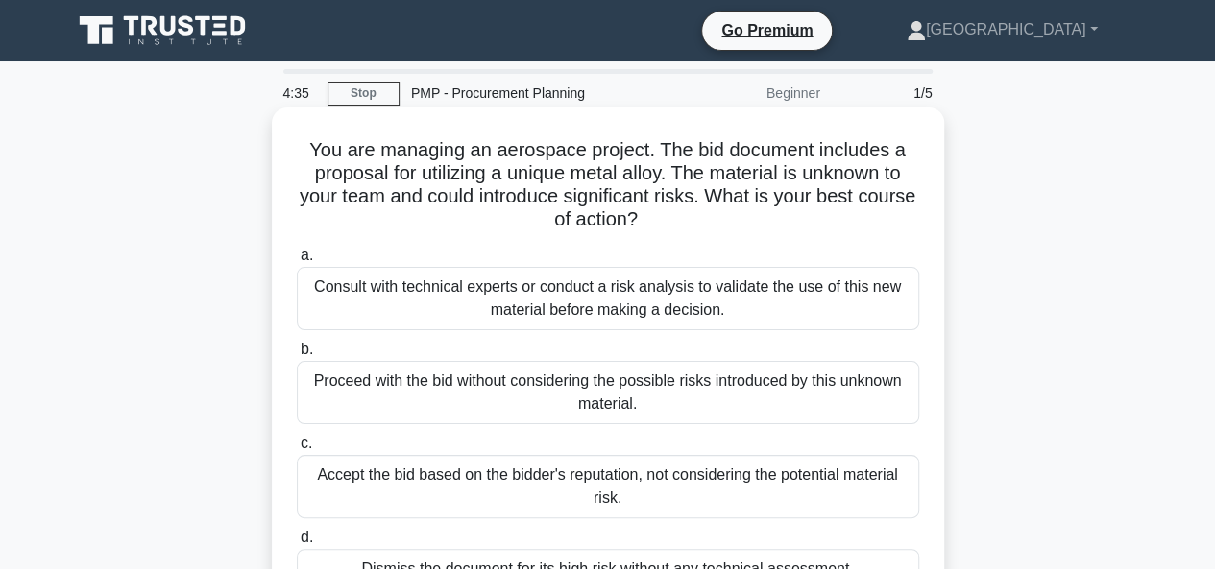
scroll to position [96, 0]
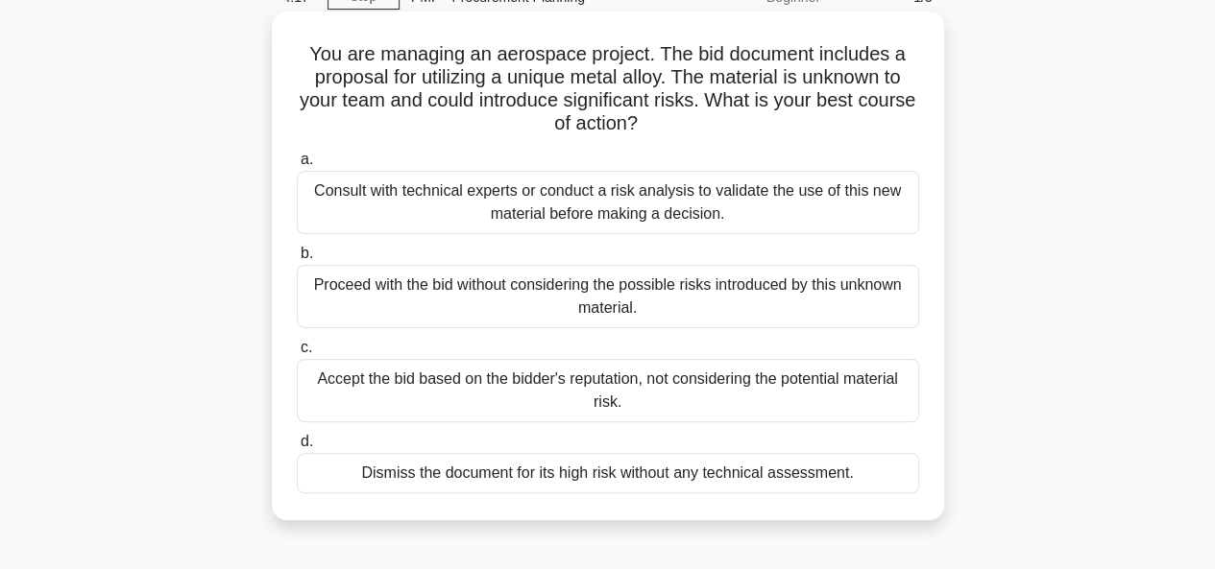
click at [601, 200] on div "Consult with technical experts or conduct a risk analysis to validate the use o…" at bounding box center [608, 202] width 622 height 63
click at [297, 166] on input "a. Consult with technical experts or conduct a risk analysis to validate the us…" at bounding box center [297, 160] width 0 height 12
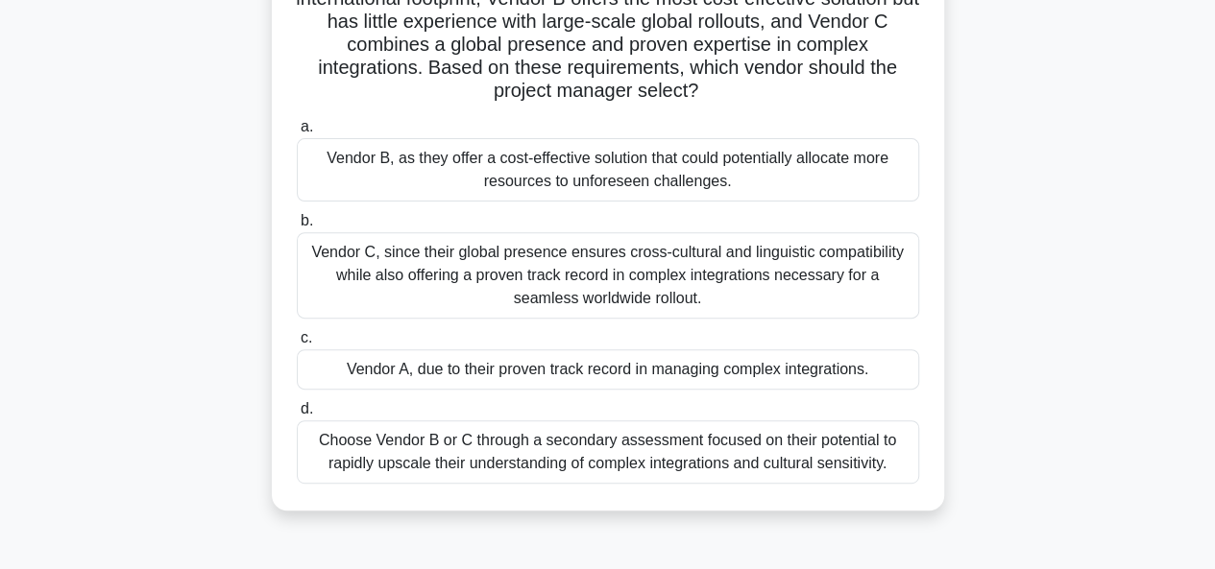
scroll to position [288, 0]
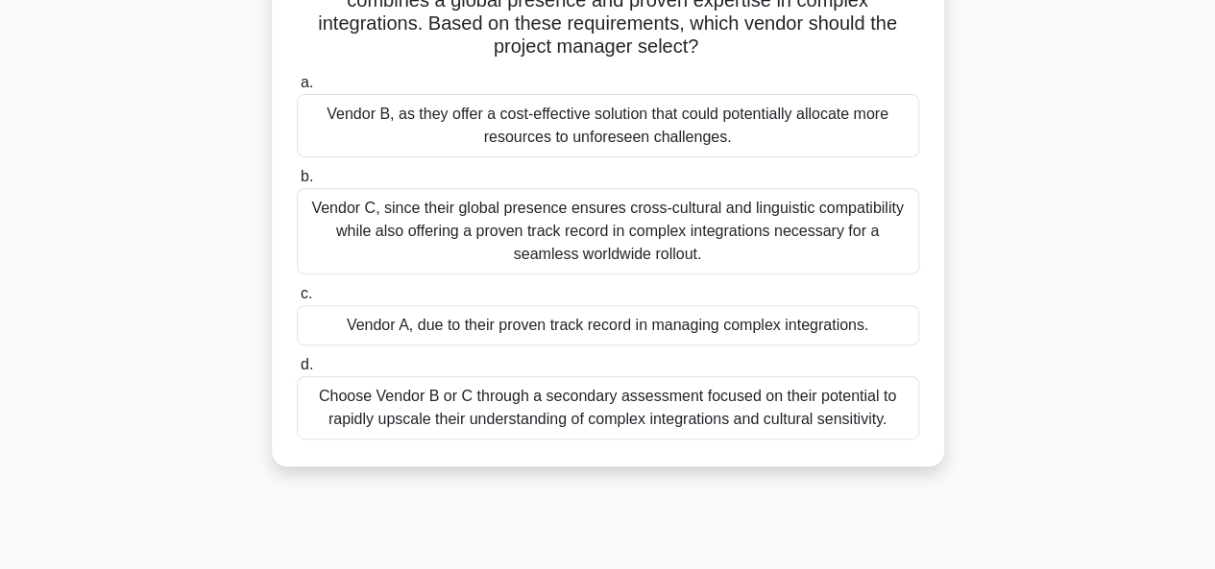
click at [563, 230] on div "Vendor C, since their global presence ensures cross-cultural and linguistic com…" at bounding box center [608, 231] width 622 height 86
click at [297, 183] on input "b. Vendor C, since their global presence ensures cross-cultural and linguistic …" at bounding box center [297, 177] width 0 height 12
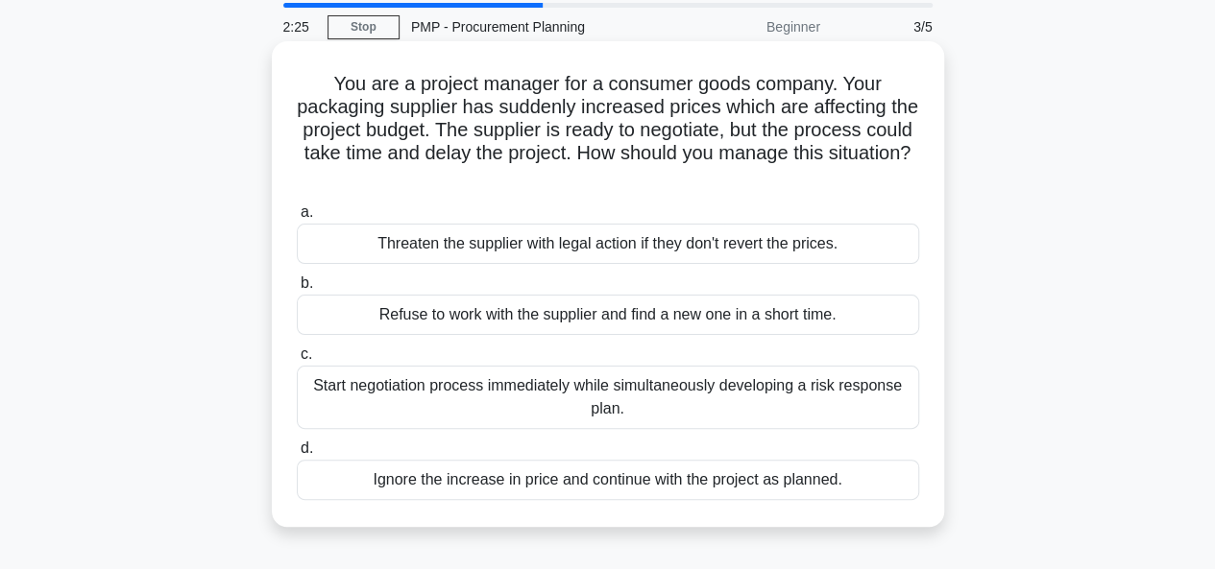
scroll to position [96, 0]
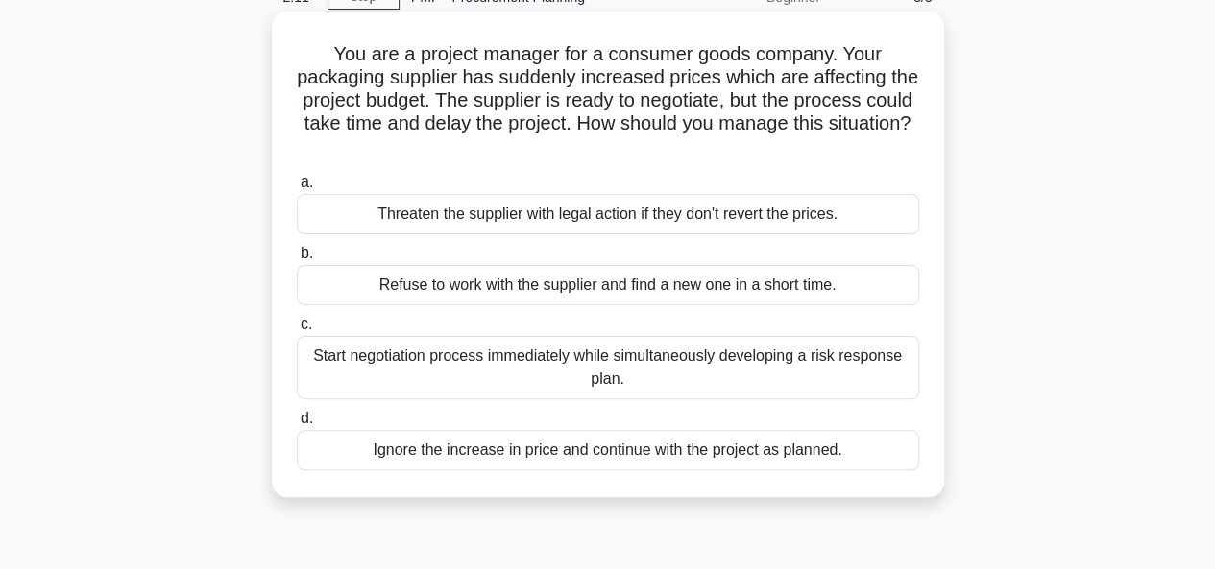
click at [562, 375] on div "Start negotiation process immediately while simultaneously developing a risk re…" at bounding box center [608, 367] width 622 height 63
click at [297, 331] on input "c. Start negotiation process immediately while simultaneously developing a risk…" at bounding box center [297, 325] width 0 height 12
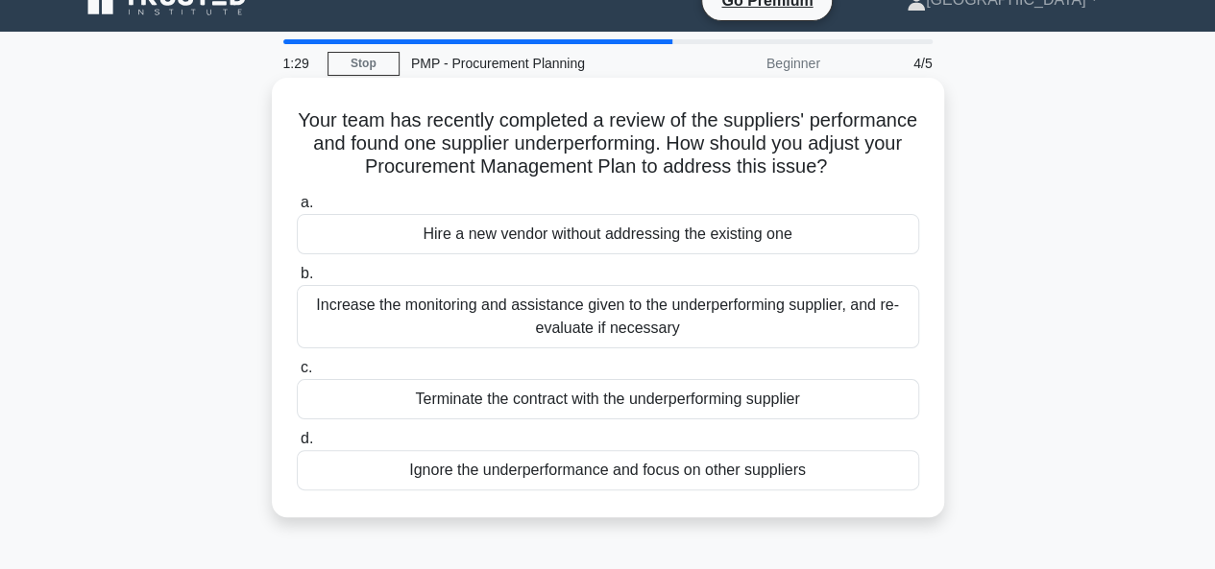
scroll to position [0, 0]
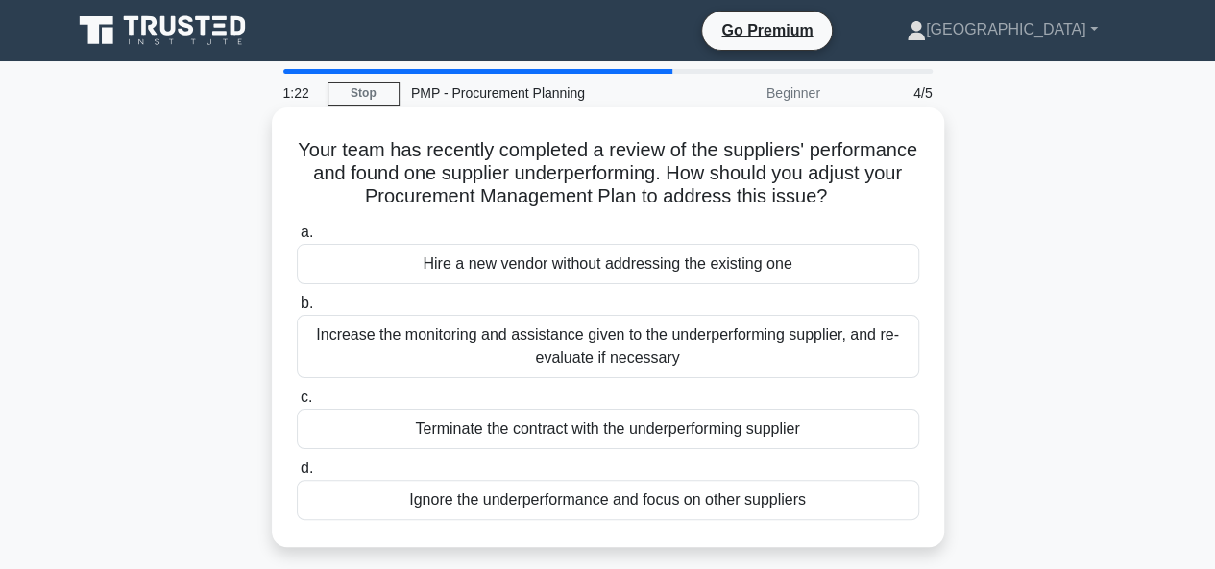
click at [578, 378] on div "Increase the monitoring and assistance given to the underperforming supplier, a…" at bounding box center [608, 346] width 622 height 63
click at [297, 310] on input "b. Increase the monitoring and assistance given to the underperforming supplier…" at bounding box center [297, 304] width 0 height 12
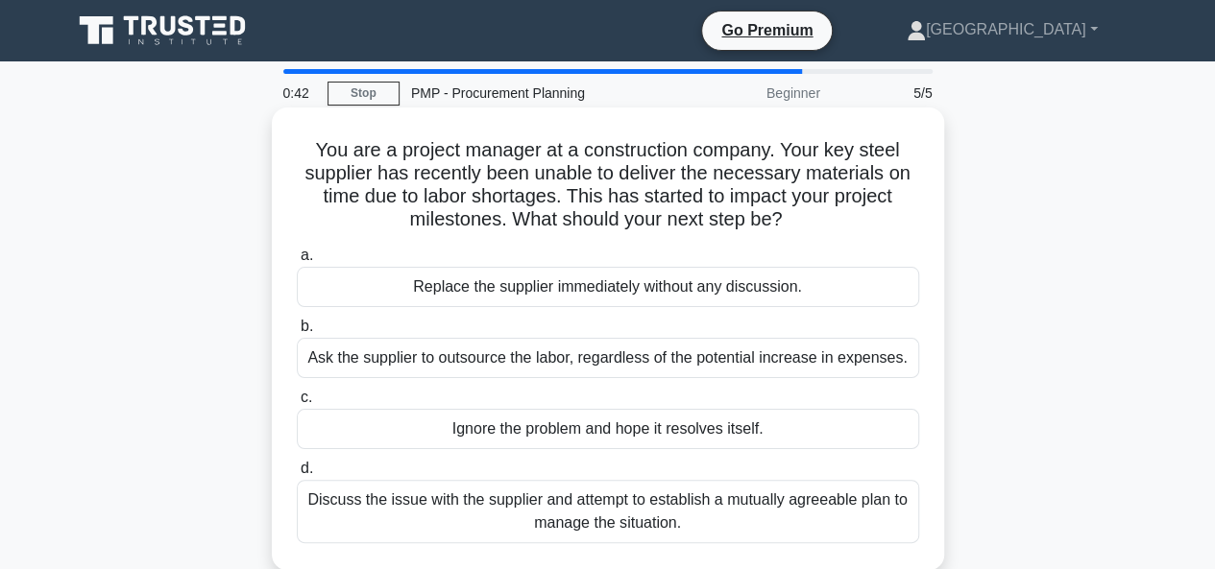
scroll to position [96, 0]
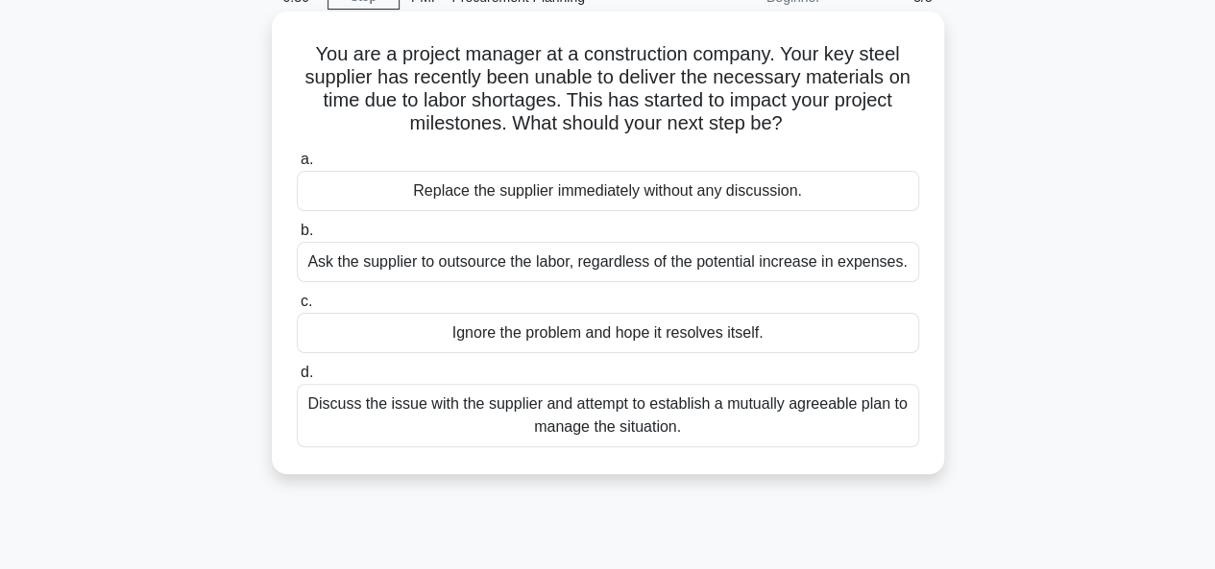
click at [589, 420] on div "Discuss the issue with the supplier and attempt to establish a mutually agreeab…" at bounding box center [608, 415] width 622 height 63
click at [297, 379] on input "d. Discuss the issue with the supplier and attempt to establish a mutually agre…" at bounding box center [297, 373] width 0 height 12
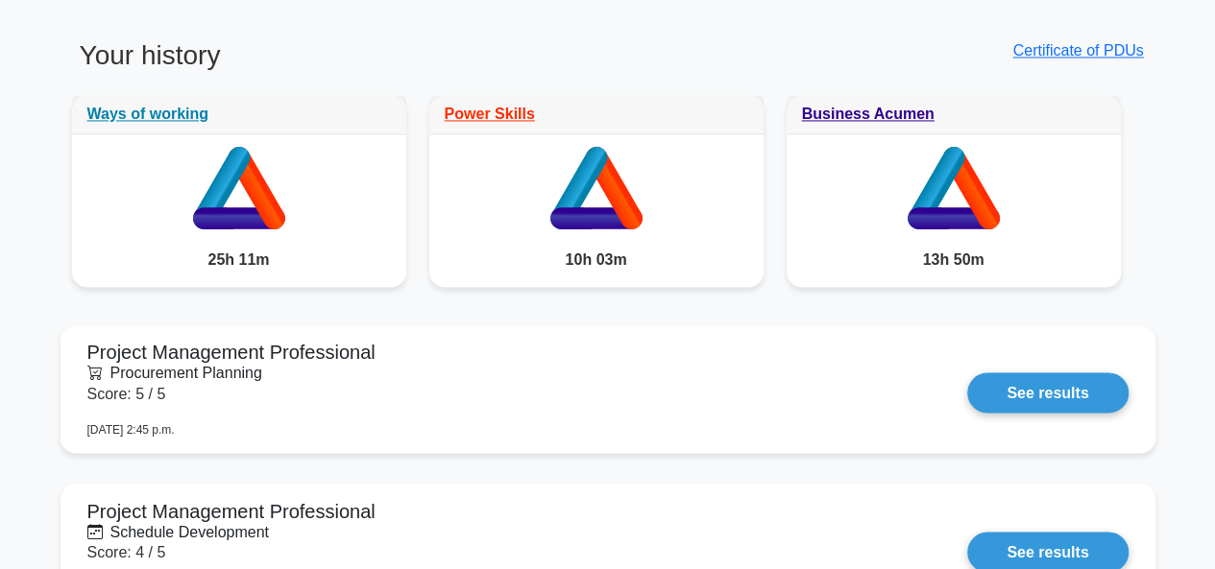
scroll to position [1441, 0]
